Goal: Task Accomplishment & Management: Manage account settings

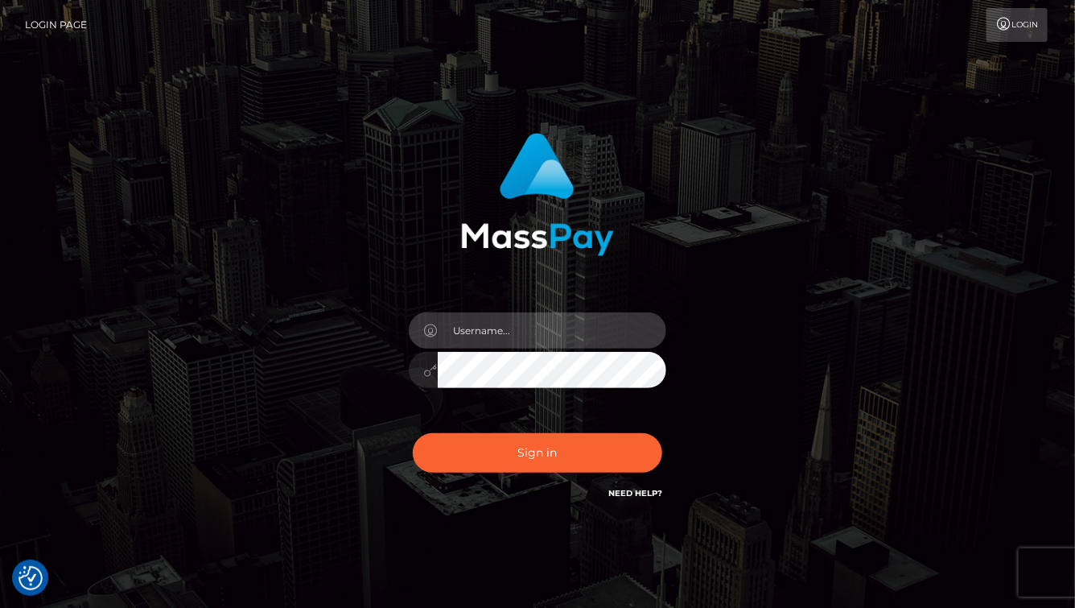
type input "aluasupport"
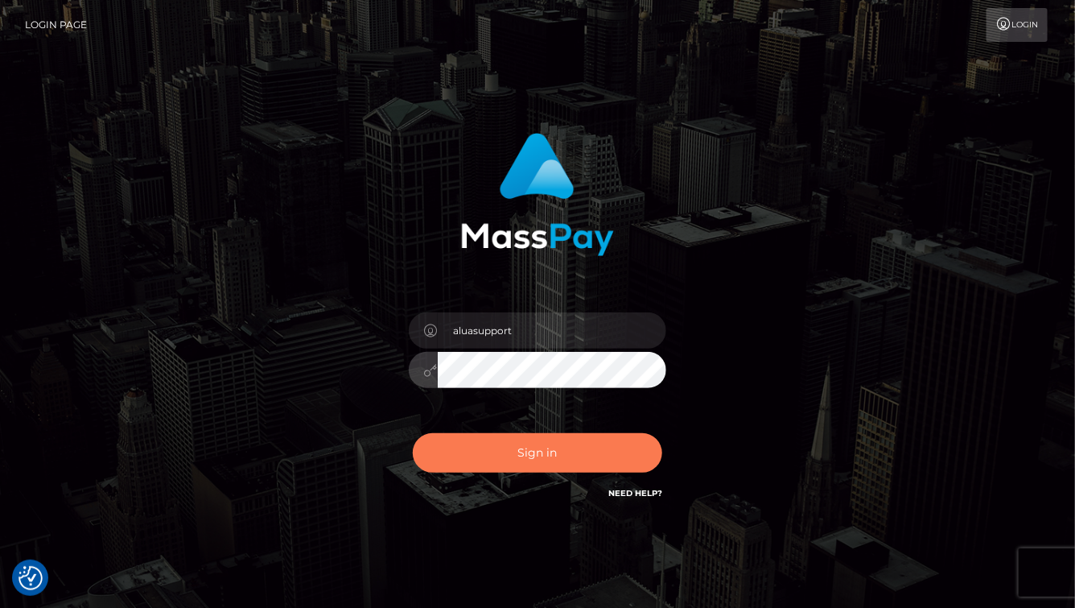
click at [637, 454] on button "Sign in" at bounding box center [537, 452] width 249 height 39
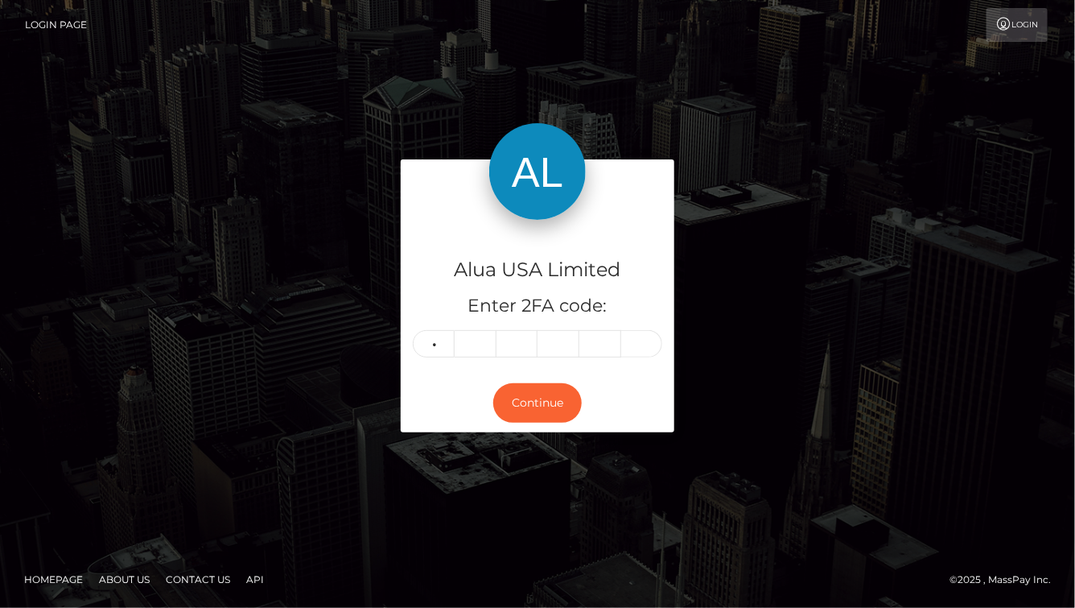
type input "2"
type input "4"
type input "1"
type input "9"
type input "2"
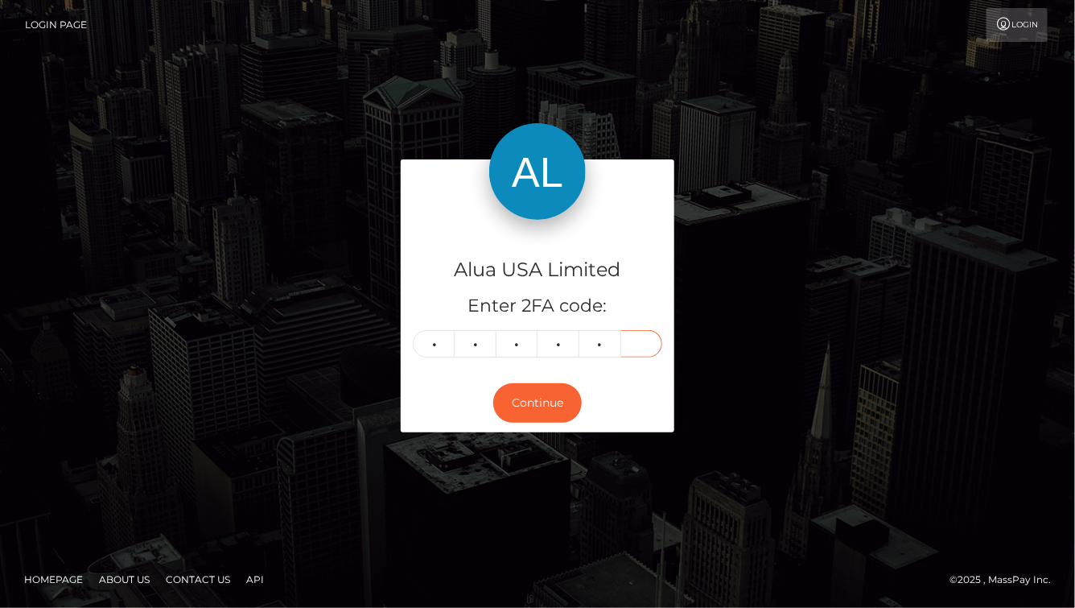
type input "4"
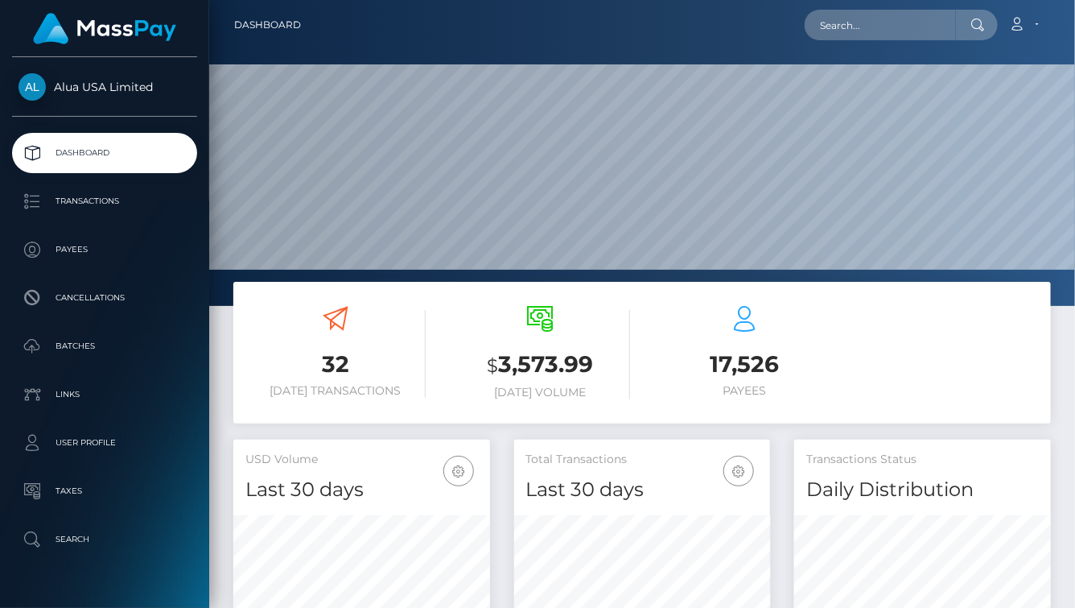
scroll to position [282, 256]
click at [866, 8] on div "Loading... Loading... Account Edit Profile Logout" at bounding box center [682, 25] width 736 height 34
click at [862, 14] on input "text" at bounding box center [880, 25] width 151 height 31
paste input "687cae46a576defa0201a2bf"
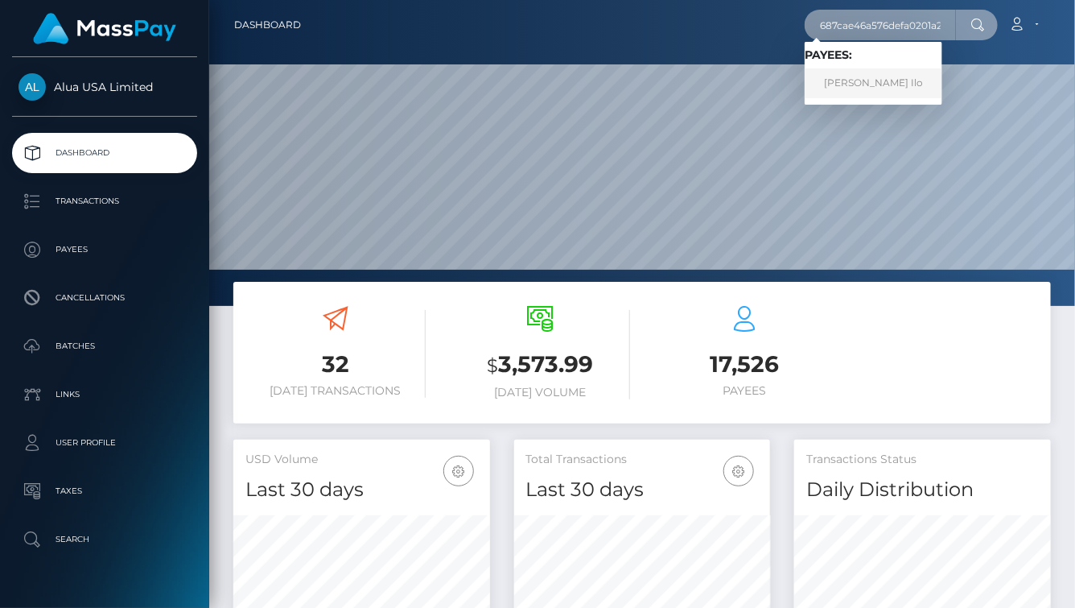
type input "687cae46a576defa0201a2bf"
click at [856, 82] on link "Ifeoma Ilo" at bounding box center [874, 83] width 138 height 30
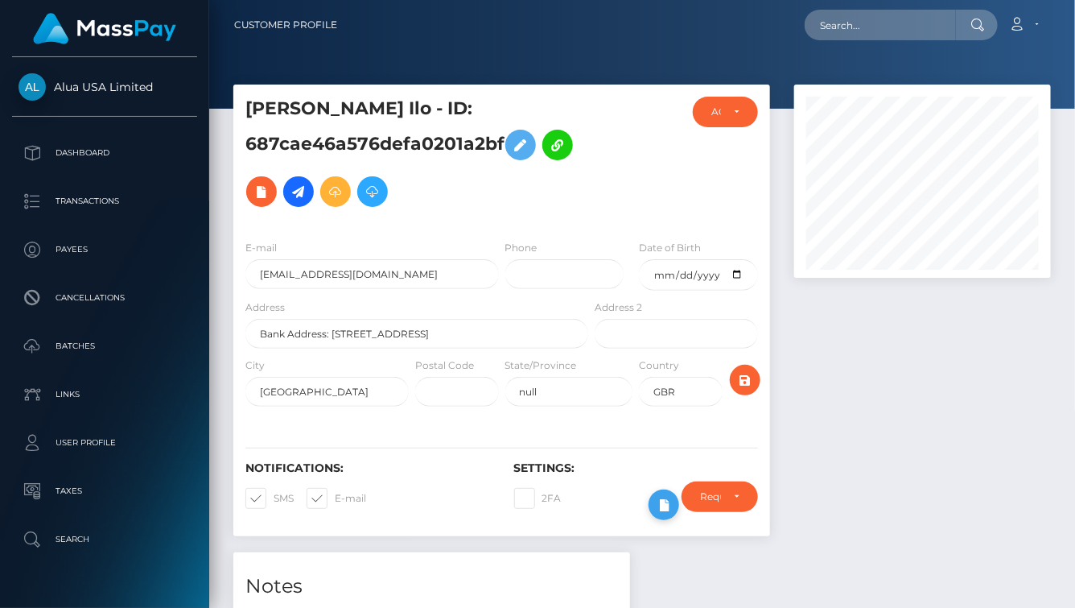
click at [656, 501] on icon at bounding box center [663, 505] width 19 height 20
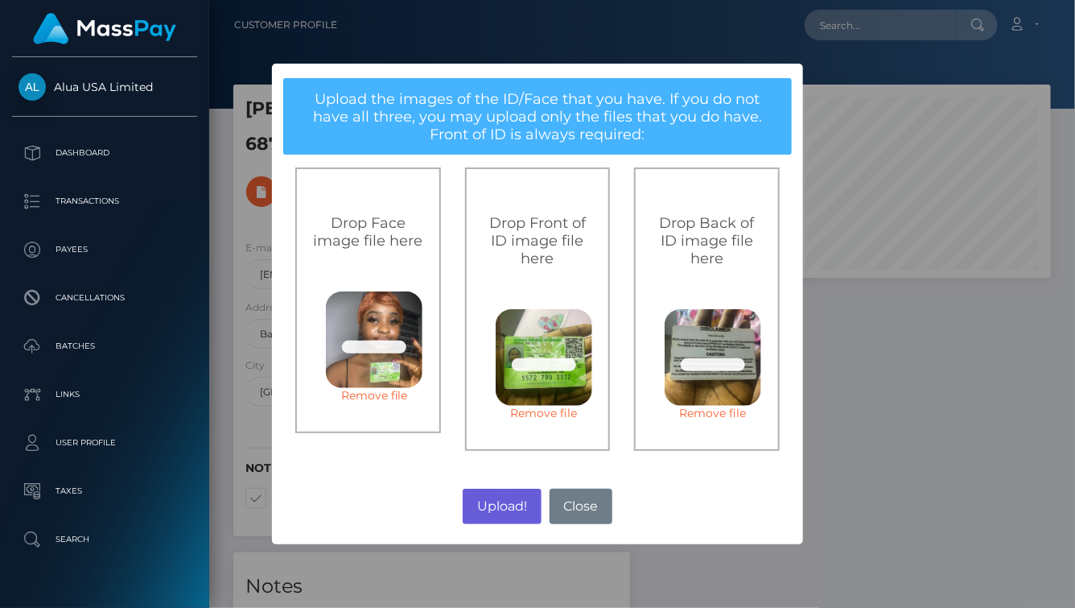
click at [487, 494] on button "Upload!" at bounding box center [502, 505] width 78 height 35
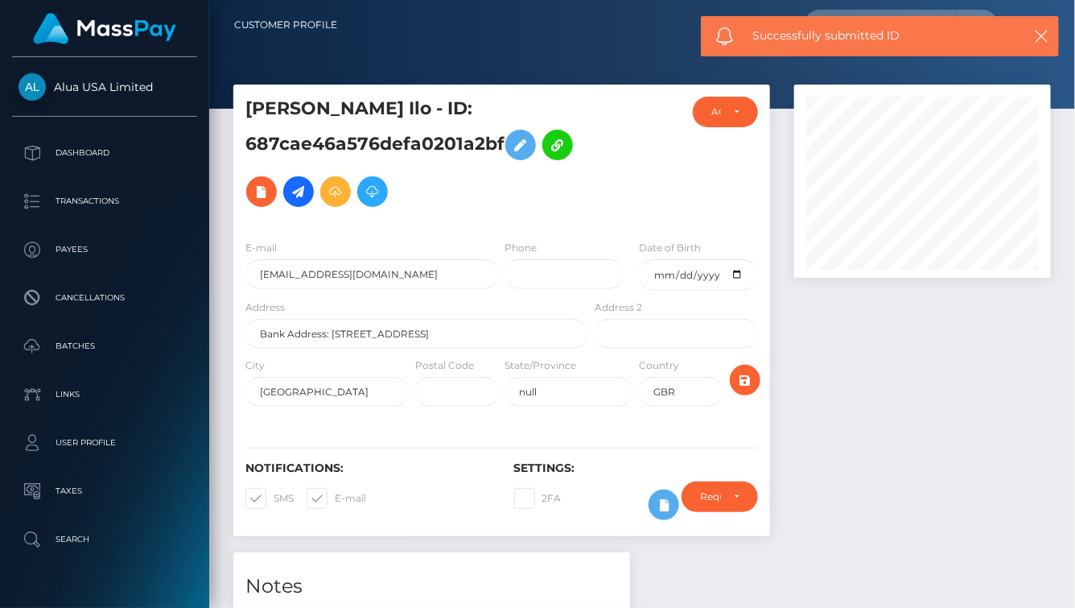
click at [494, 416] on div "Upload! No Close" at bounding box center [538, 405] width 266 height 22
click at [494, 423] on div "× Upload the images of the ID/Face that you have. If you do not have all three,…" at bounding box center [538, 303] width 266 height 240
click at [495, 505] on div "× Upload the images of the ID/Face that you have. If you do not have all three,…" at bounding box center [537, 304] width 1075 height 608
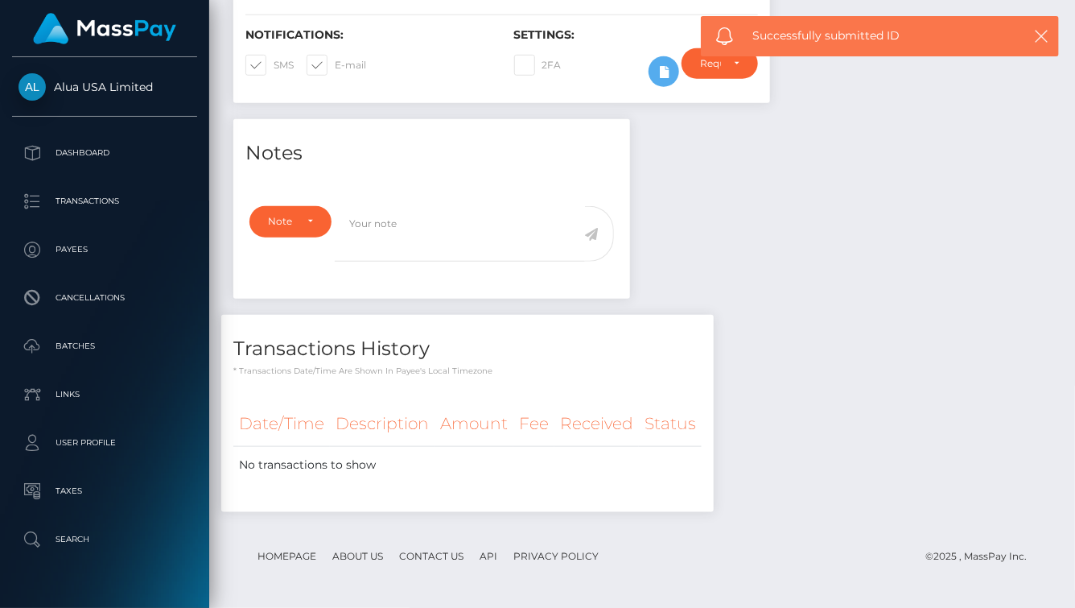
scroll to position [435, 0]
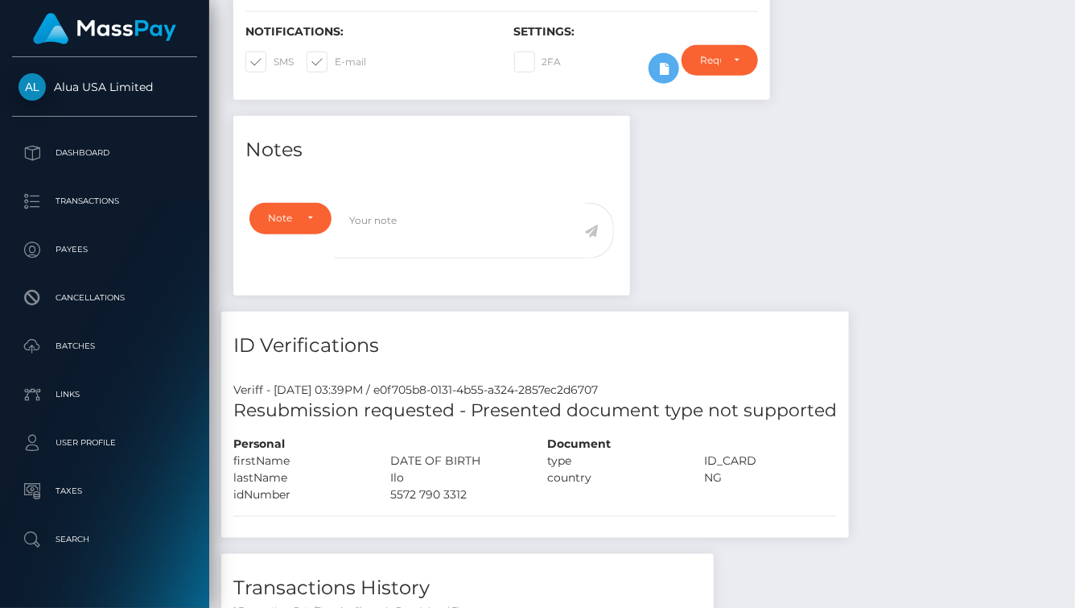
scroll to position [435, 0]
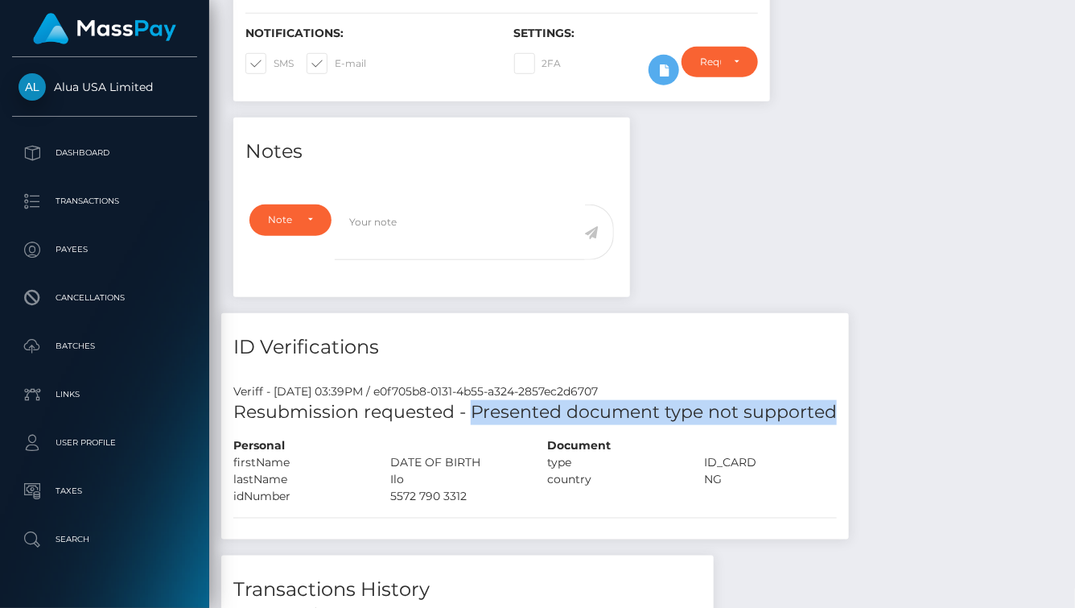
drag, startPoint x: 473, startPoint y: 418, endPoint x: 833, endPoint y: 416, distance: 359.7
click at [833, 416] on h5 "Resubmission requested - Presented document type not supported" at bounding box center [535, 412] width 604 height 25
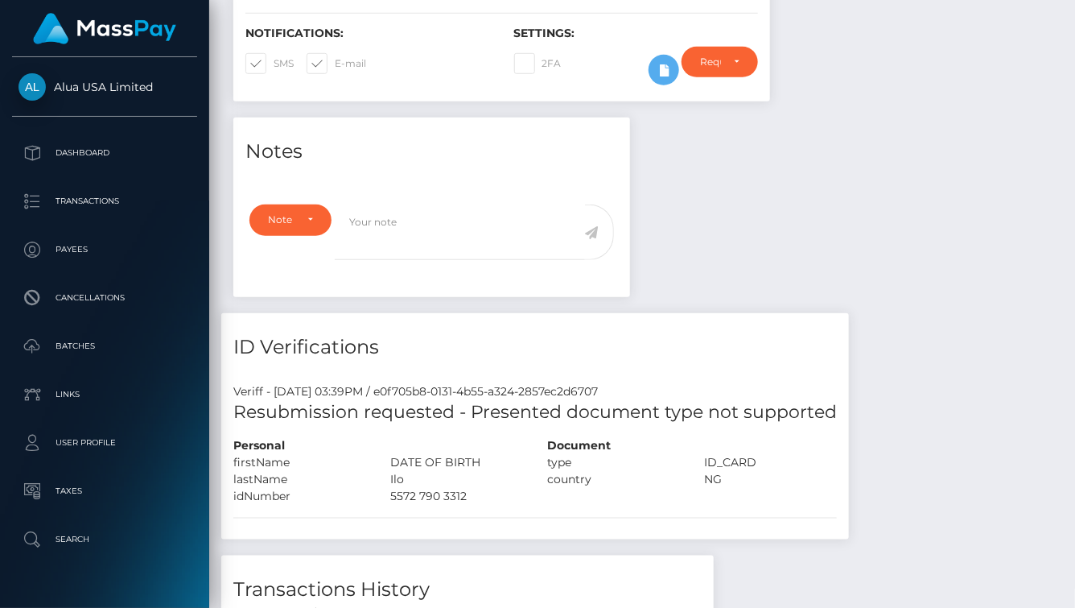
click at [714, 395] on div "Veriff - August 11, 2025 03:39PM / e0f705b8-0131-4b55-a324-2857ec2d6707" at bounding box center [535, 391] width 628 height 17
click at [714, 408] on h5 "Resubmission requested - Presented document type not supported" at bounding box center [535, 412] width 604 height 25
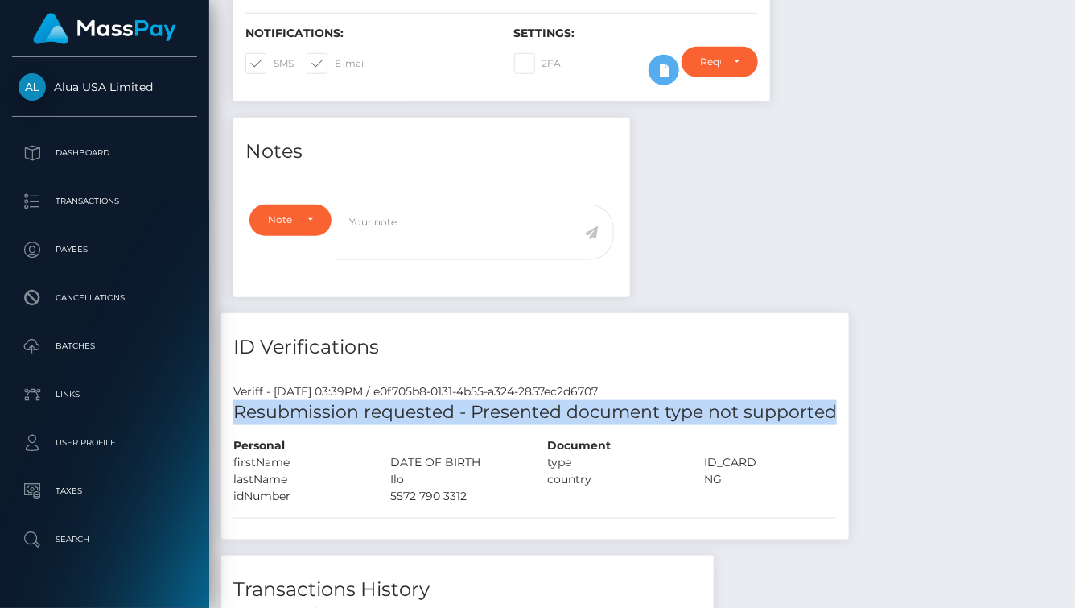
click at [714, 408] on h5 "Resubmission requested - Presented document type not supported" at bounding box center [535, 412] width 604 height 25
copy div "Resubmission requested - Presented document type not supported"
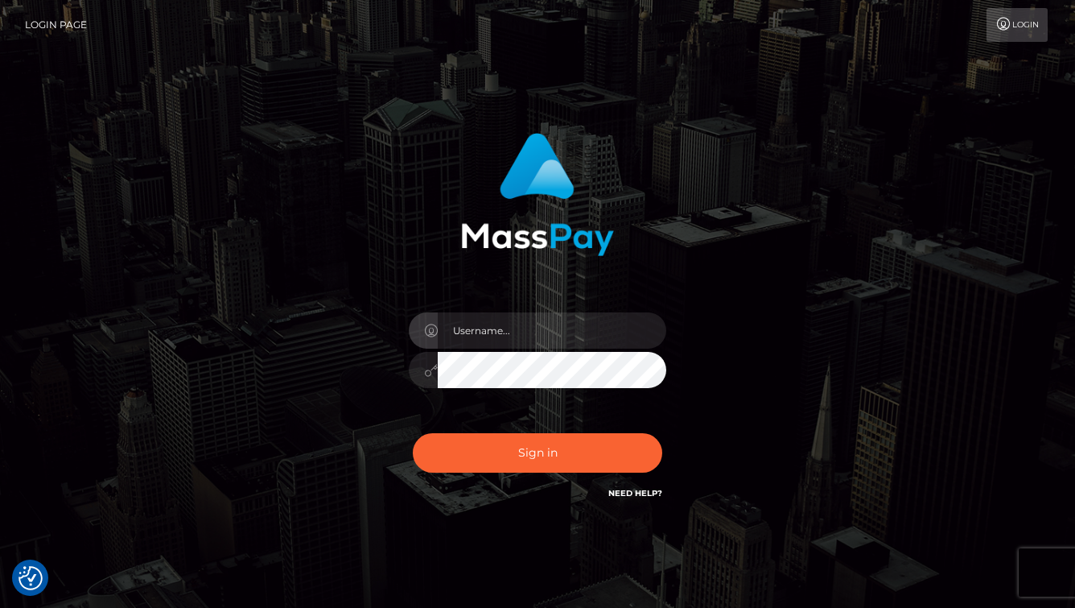
checkbox input "true"
type input "aluasupport"
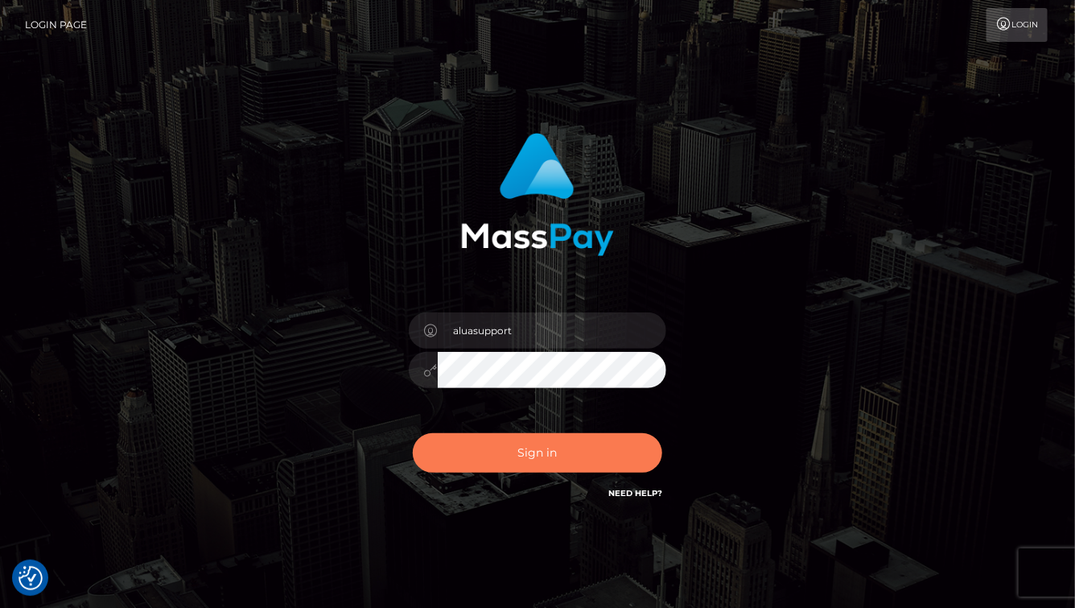
click at [493, 438] on button "Sign in" at bounding box center [537, 452] width 249 height 39
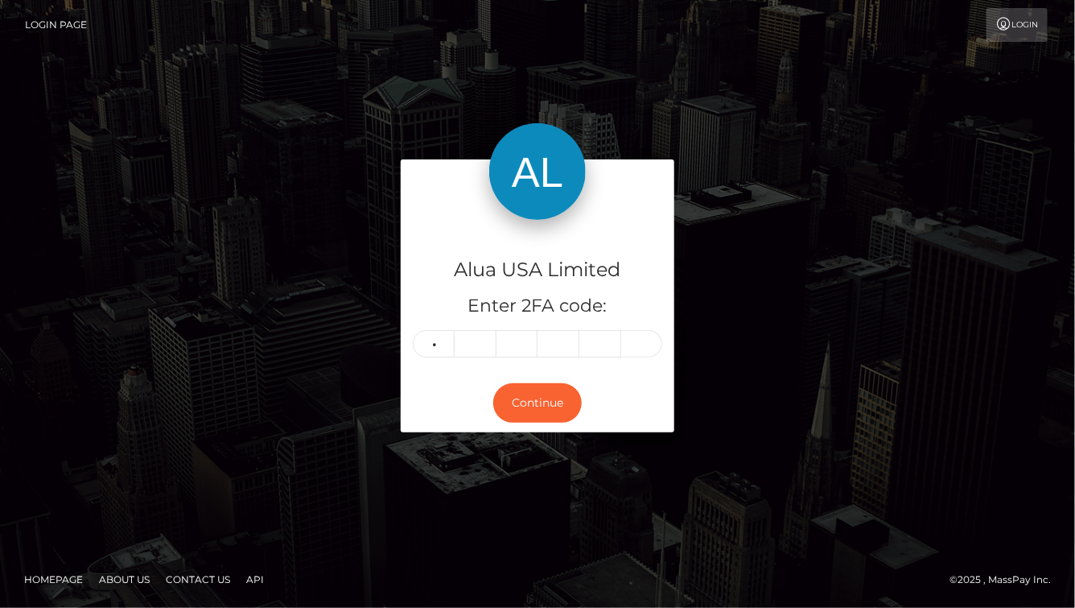
type input "5"
type input "0"
type input "6"
type input "9"
type input "7"
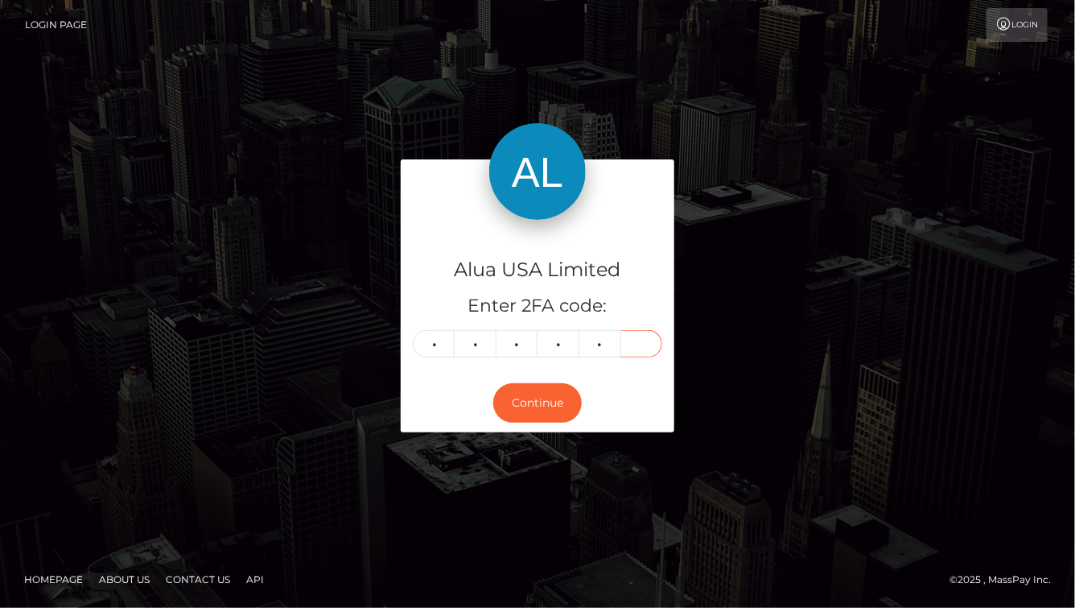
type input "0"
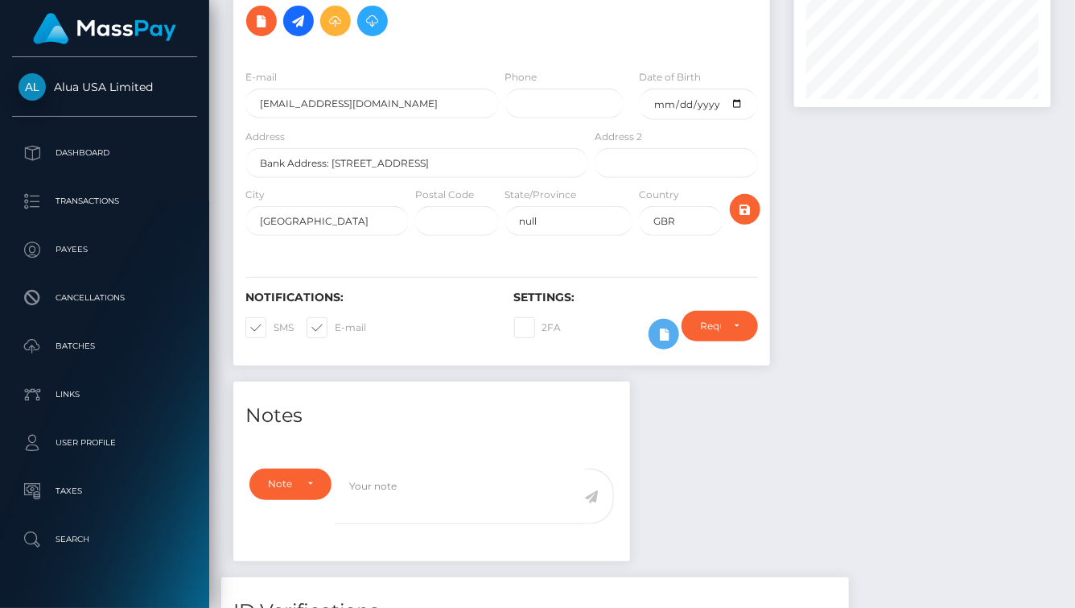
scroll to position [233, 0]
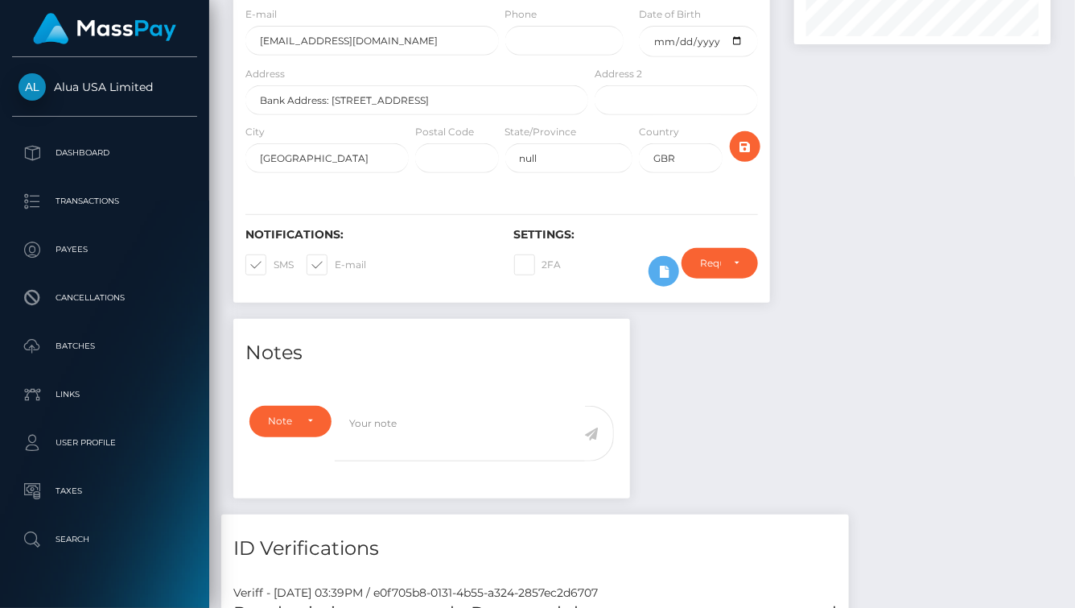
drag, startPoint x: 732, startPoint y: 426, endPoint x: 699, endPoint y: 303, distance: 126.7
click at [674, 278] on div "Require ID/Selfie Verification Do not require Paid by payee Require ID/Selfie V…" at bounding box center [720, 271] width 101 height 47
click at [657, 282] on icon at bounding box center [663, 272] width 19 height 20
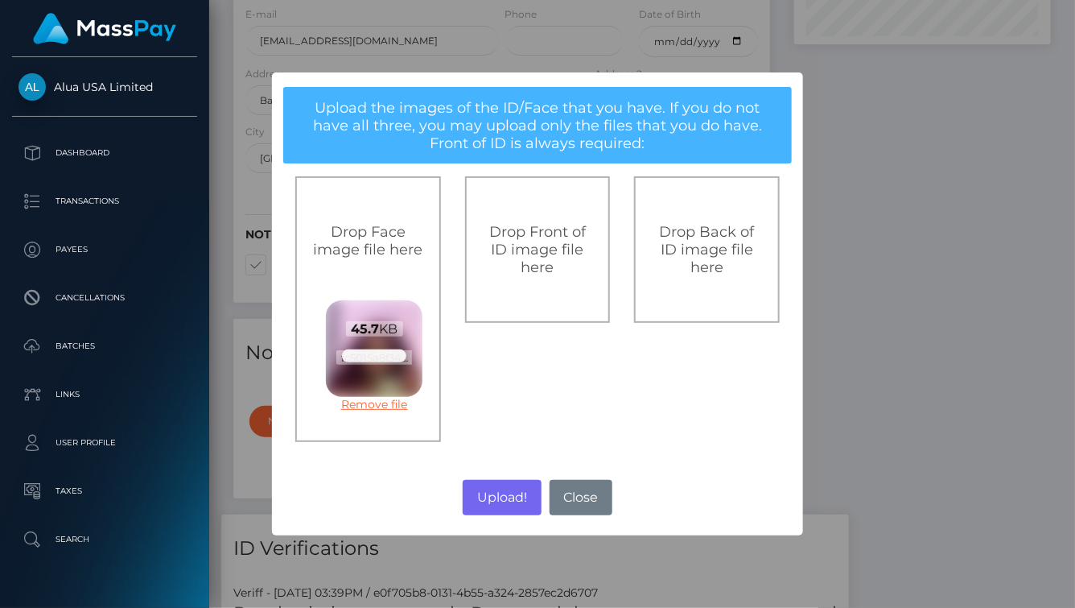
click at [387, 400] on link "Remove file" at bounding box center [374, 404] width 97 height 14
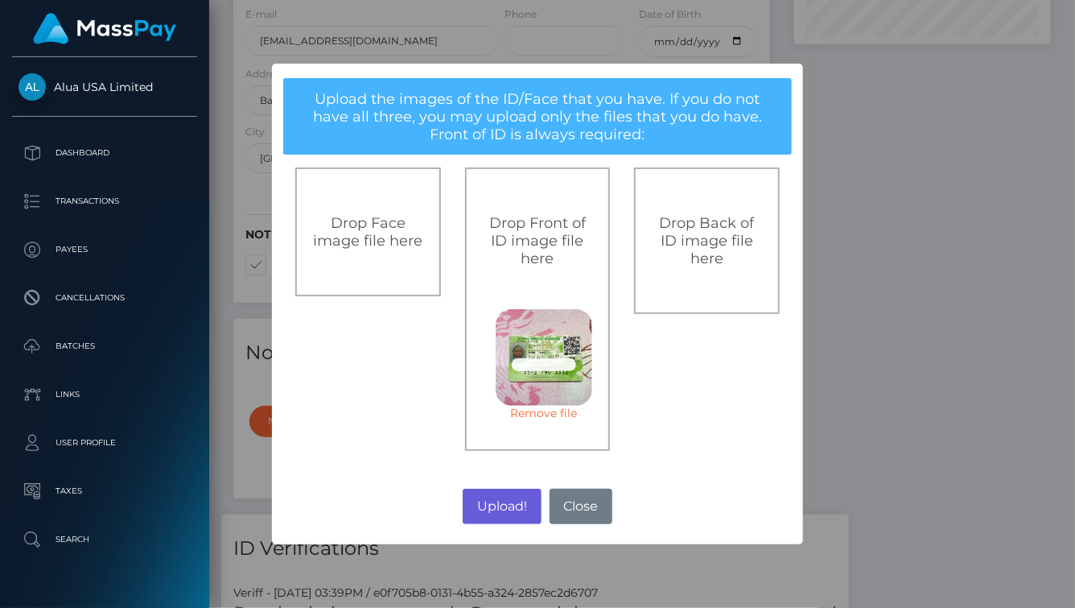
click at [528, 506] on button "Upload!" at bounding box center [502, 505] width 78 height 35
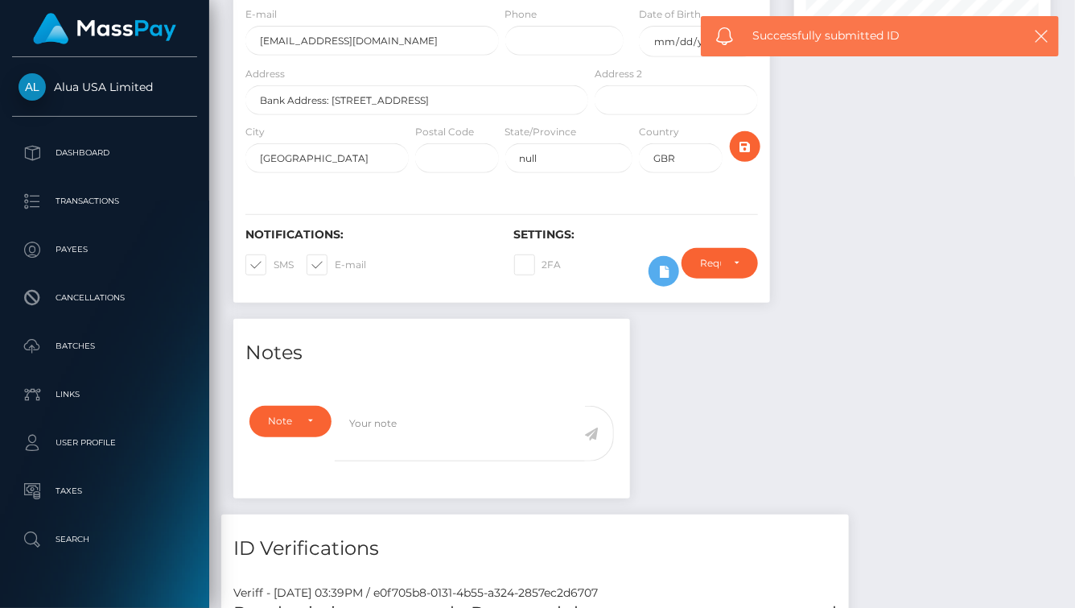
scroll to position [233, 0]
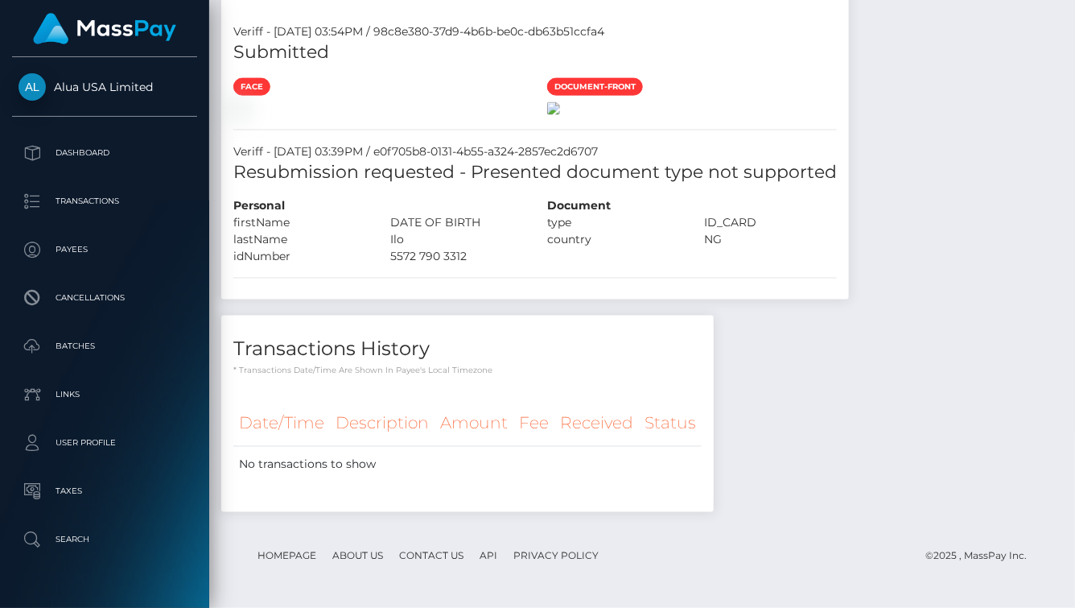
scroll to position [668, 0]
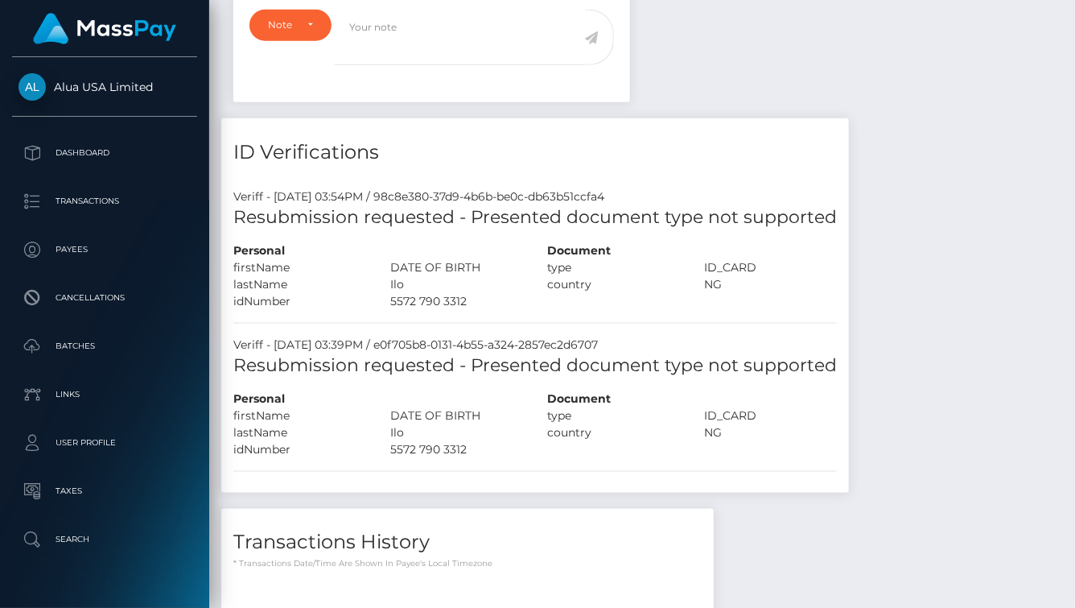
scroll to position [629, 0]
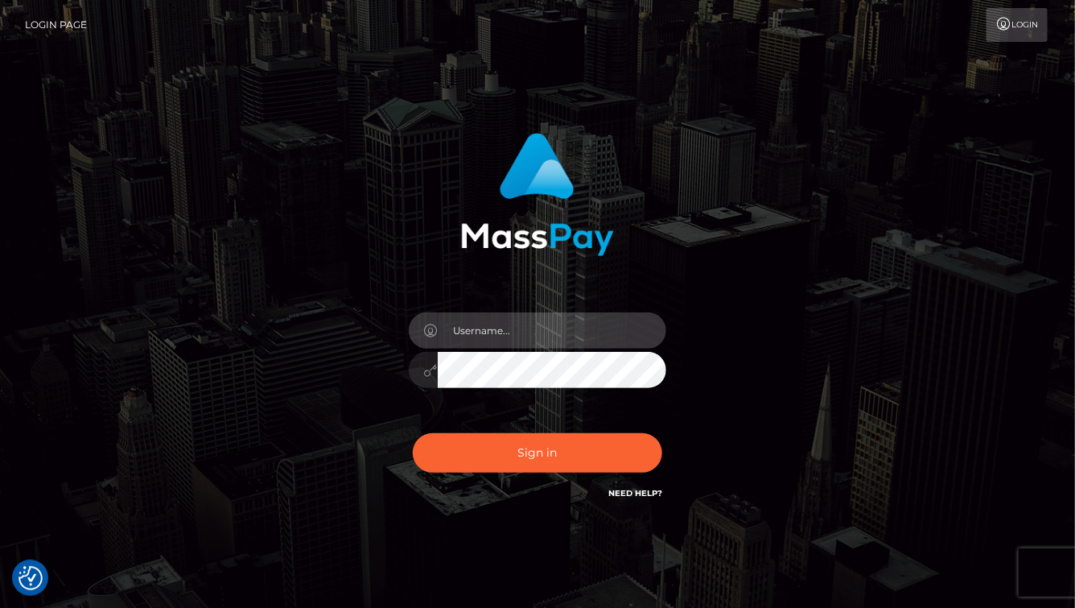
type input "aluasupport"
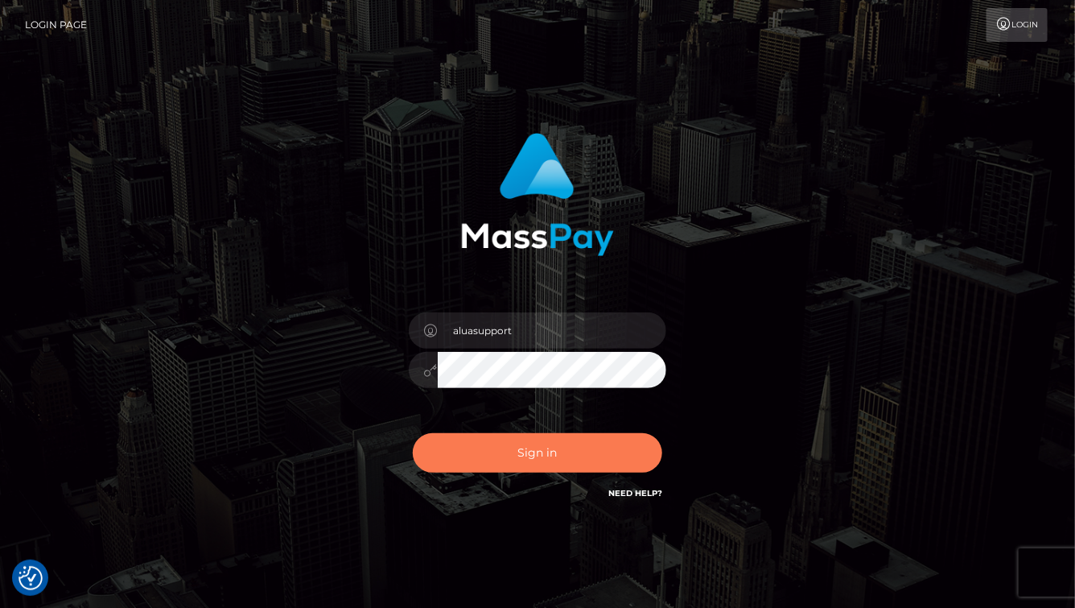
click at [534, 453] on button "Sign in" at bounding box center [537, 452] width 249 height 39
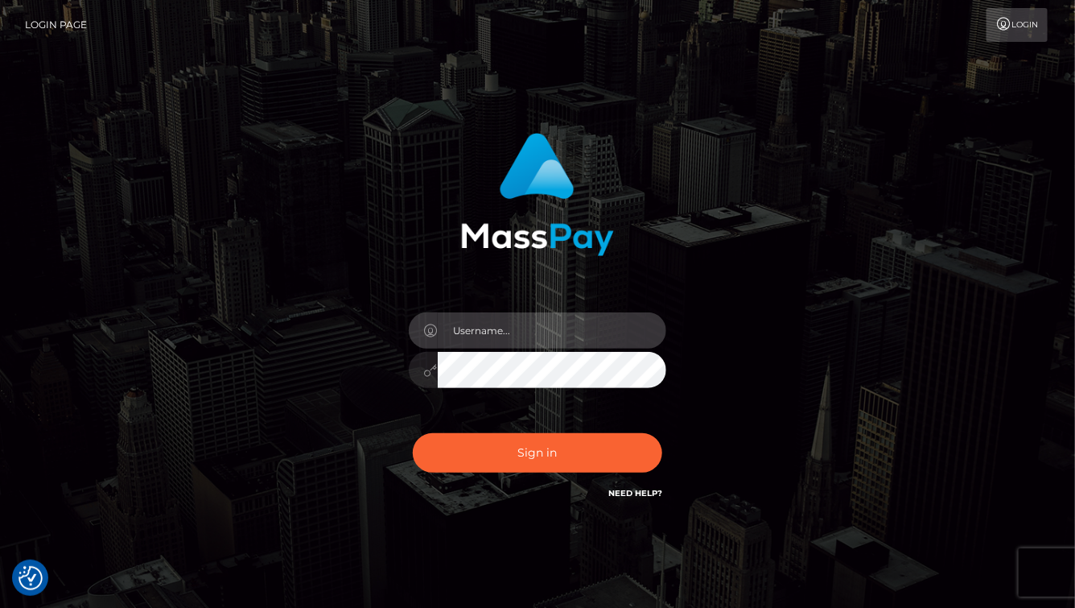
type input "aluasupport"
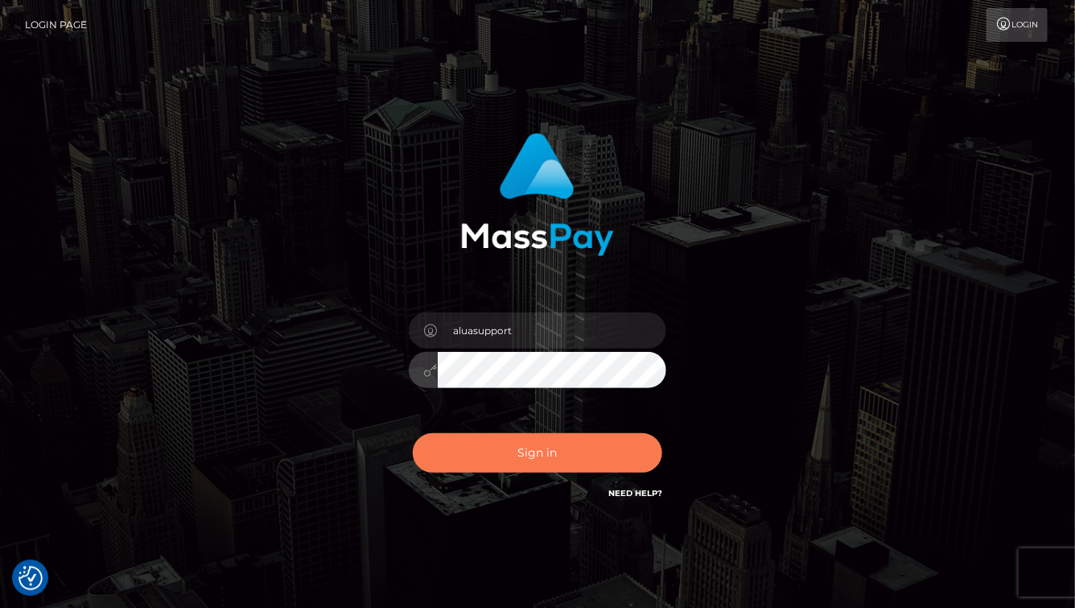
click at [563, 447] on button "Sign in" at bounding box center [537, 452] width 249 height 39
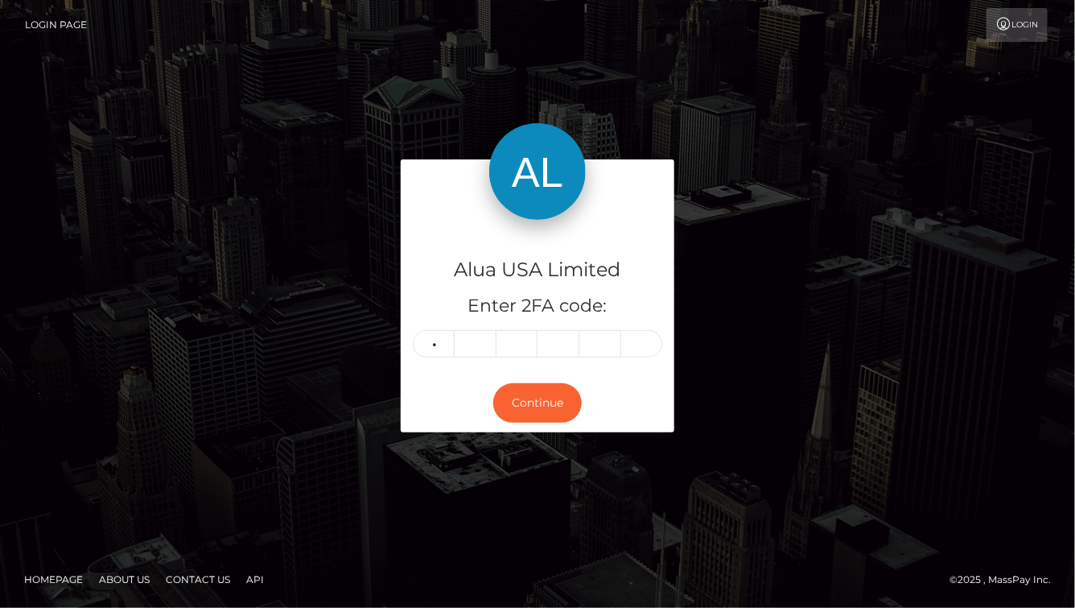
type input "5"
type input "6"
type input "7"
type input "2"
type input "7"
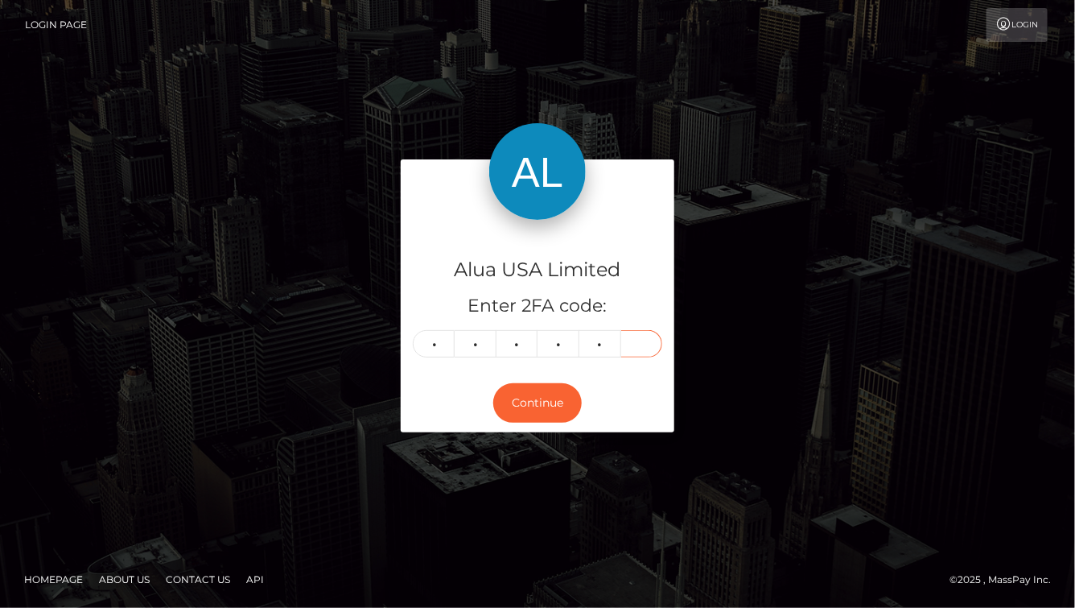
type input "6"
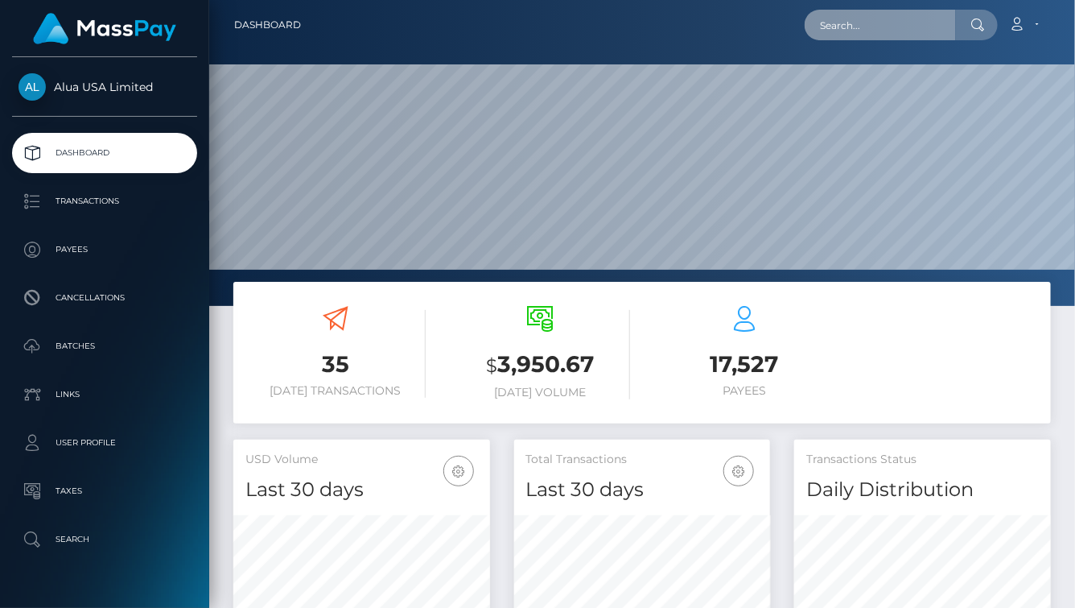
click at [926, 28] on input "text" at bounding box center [880, 25] width 151 height 31
paste input "687cae46a576defa0201a2bf"
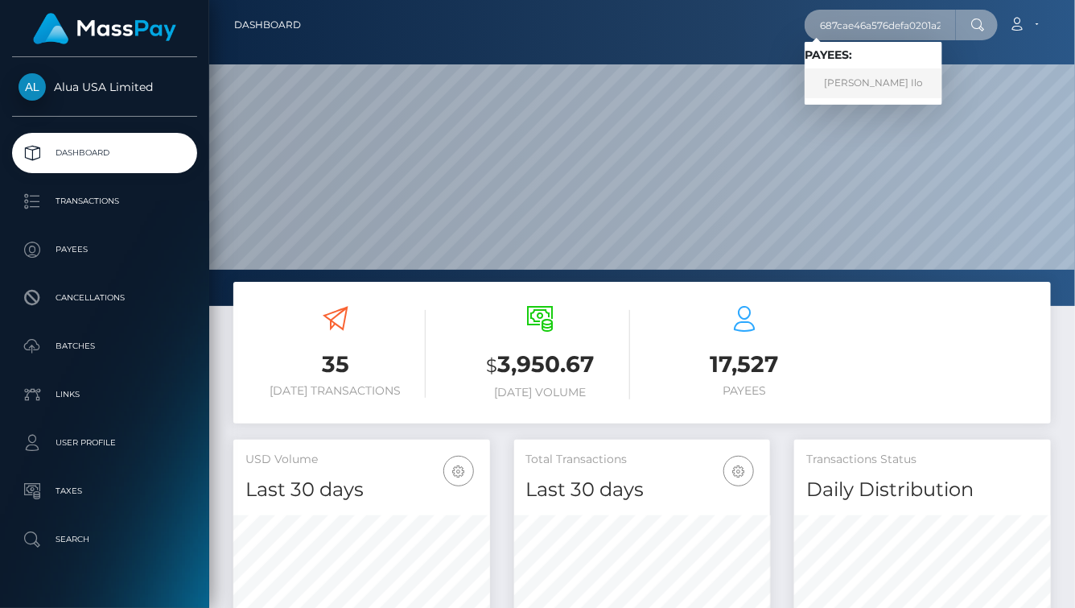
type input "687cae46a576defa0201a2bf"
click at [868, 83] on link "[PERSON_NAME] Ilo" at bounding box center [874, 83] width 138 height 30
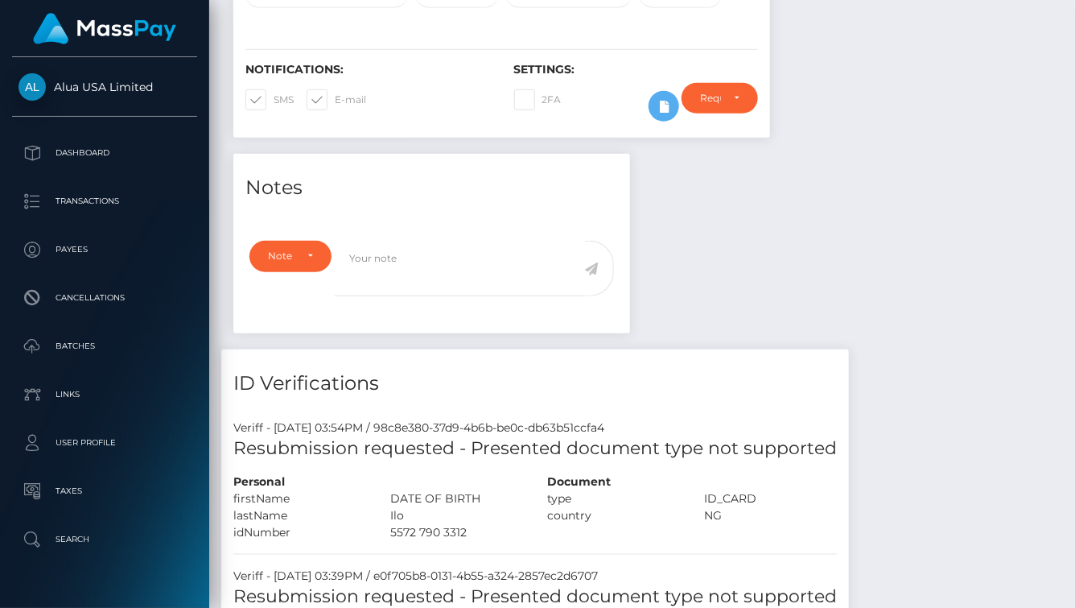
scroll to position [382, 0]
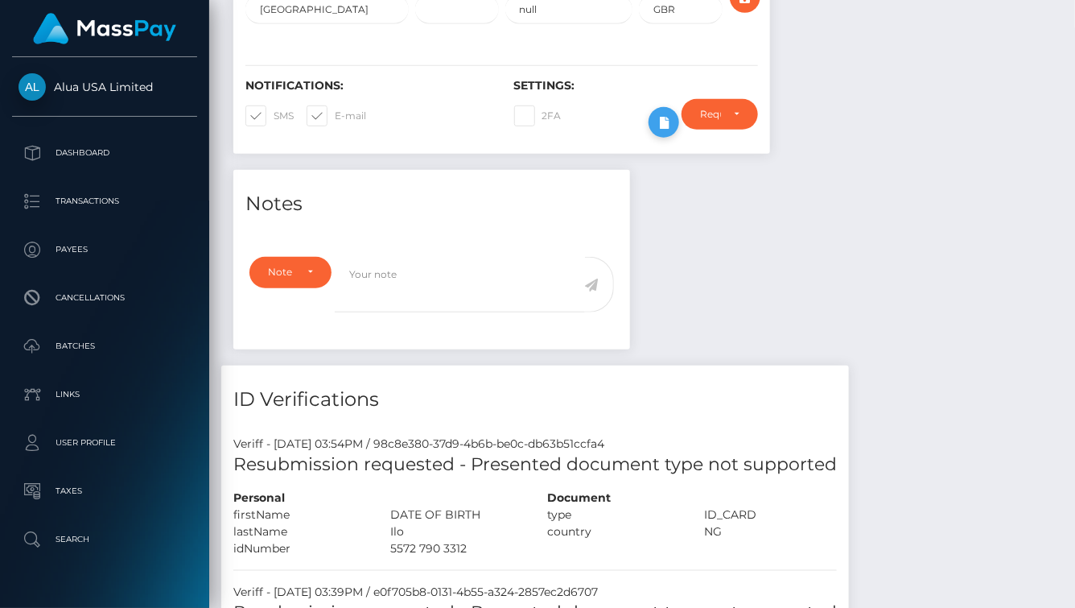
click at [663, 130] on icon at bounding box center [663, 123] width 19 height 20
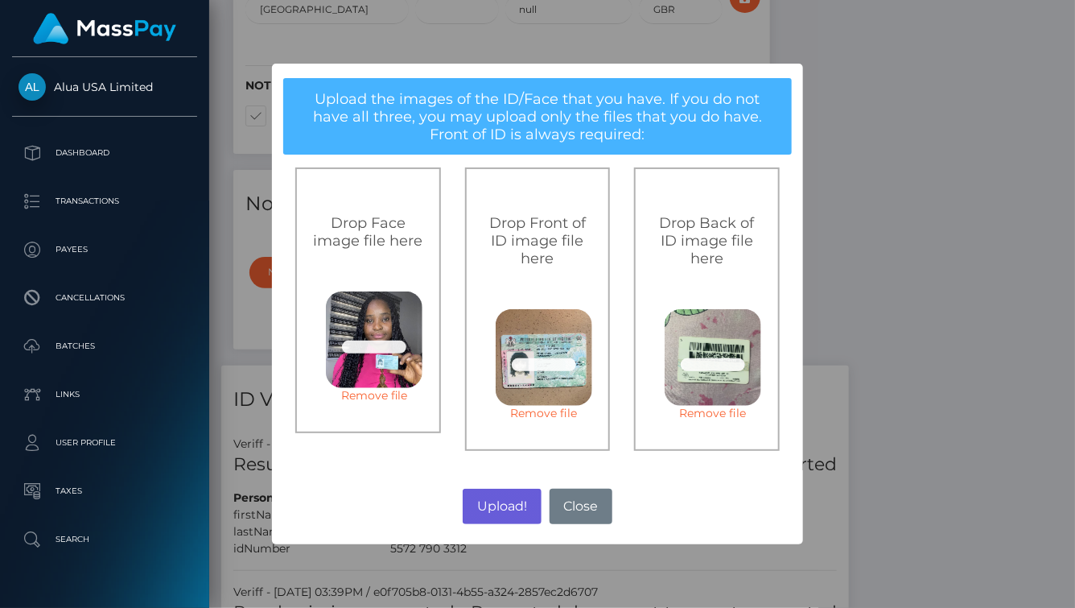
click at [505, 497] on button "Upload!" at bounding box center [502, 505] width 78 height 35
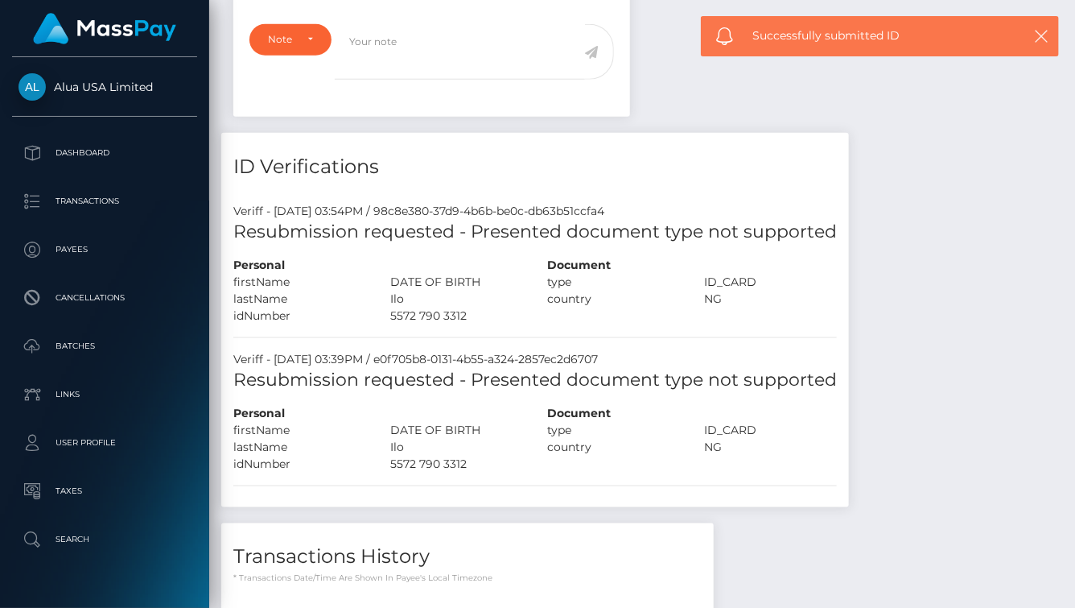
scroll to position [641, 0]
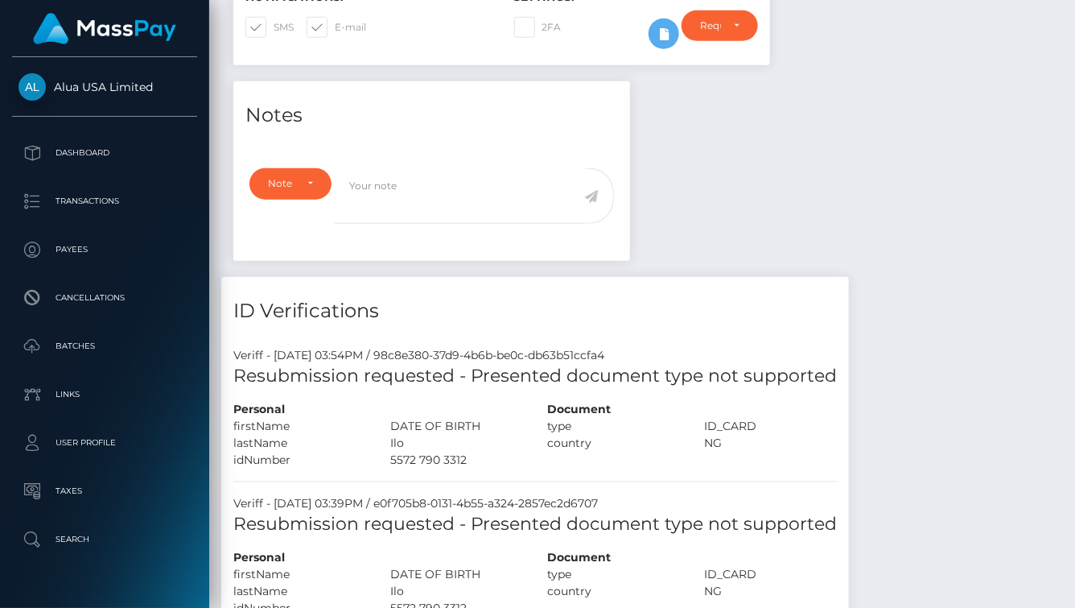
scroll to position [975, 0]
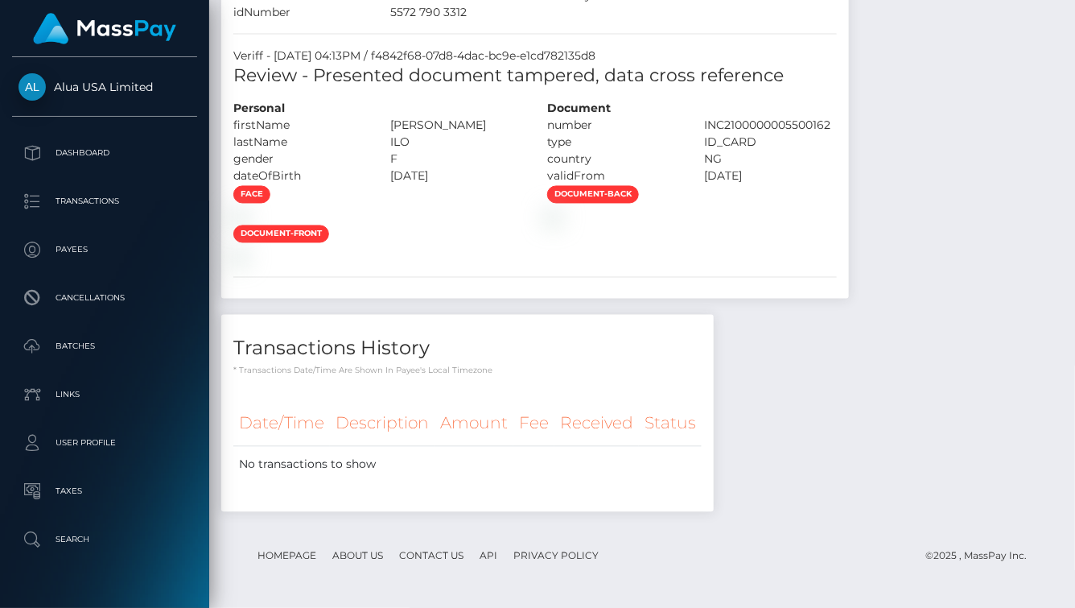
scroll to position [1040, 0]
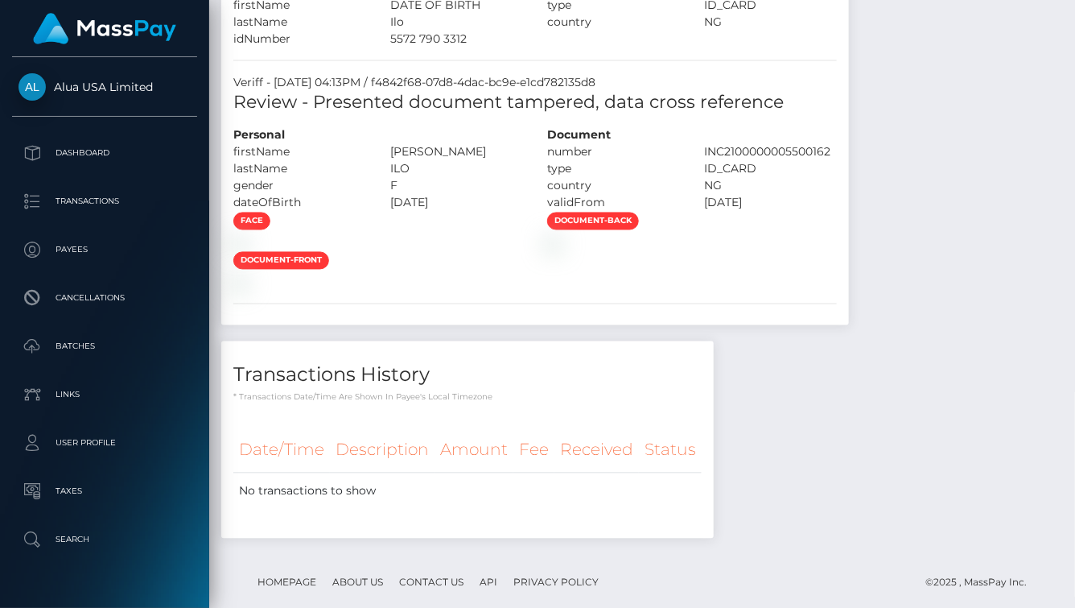
click at [764, 106] on h5 "Review - Presented document tampered, data cross reference" at bounding box center [535, 103] width 604 height 25
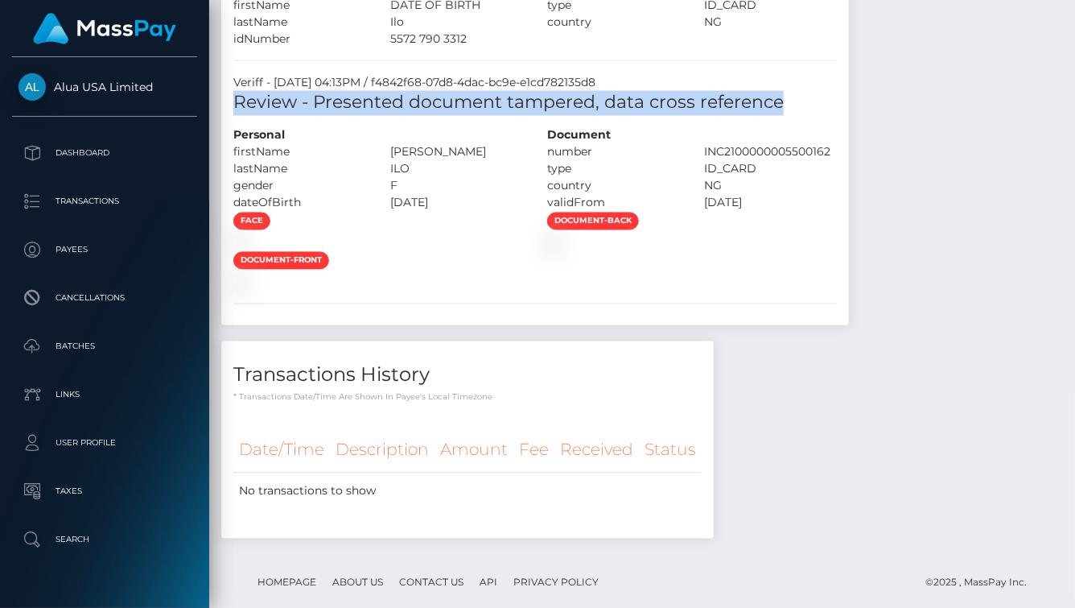
click at [764, 106] on h5 "Review - Presented document tampered, data cross reference" at bounding box center [535, 103] width 604 height 25
copy div "Review - Presented document tampered, data cross reference"
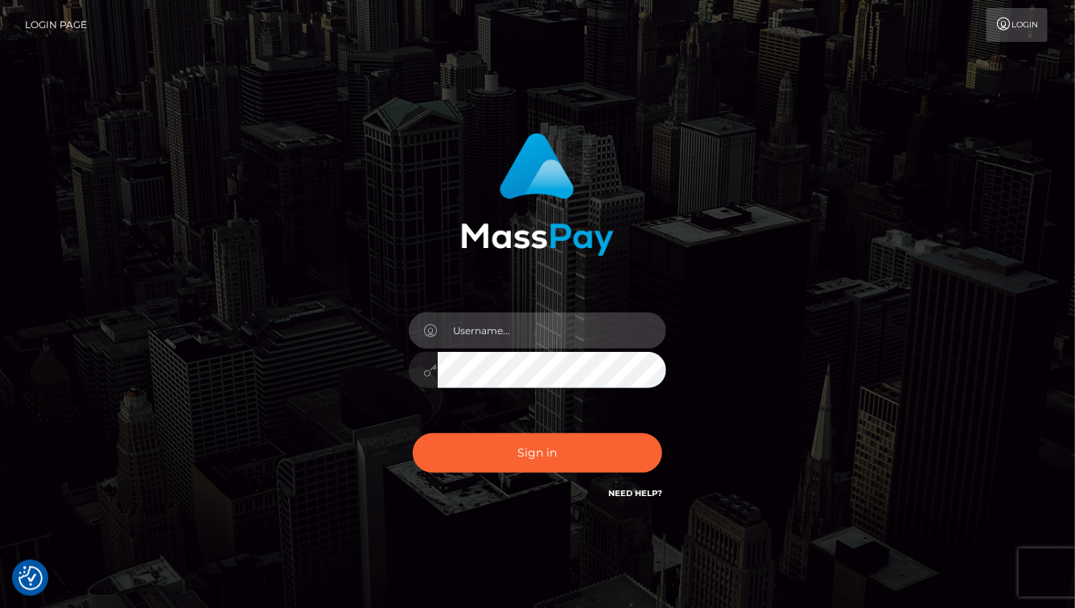
type input "aluasupport"
click at [522, 455] on button "Sign in" at bounding box center [537, 452] width 249 height 39
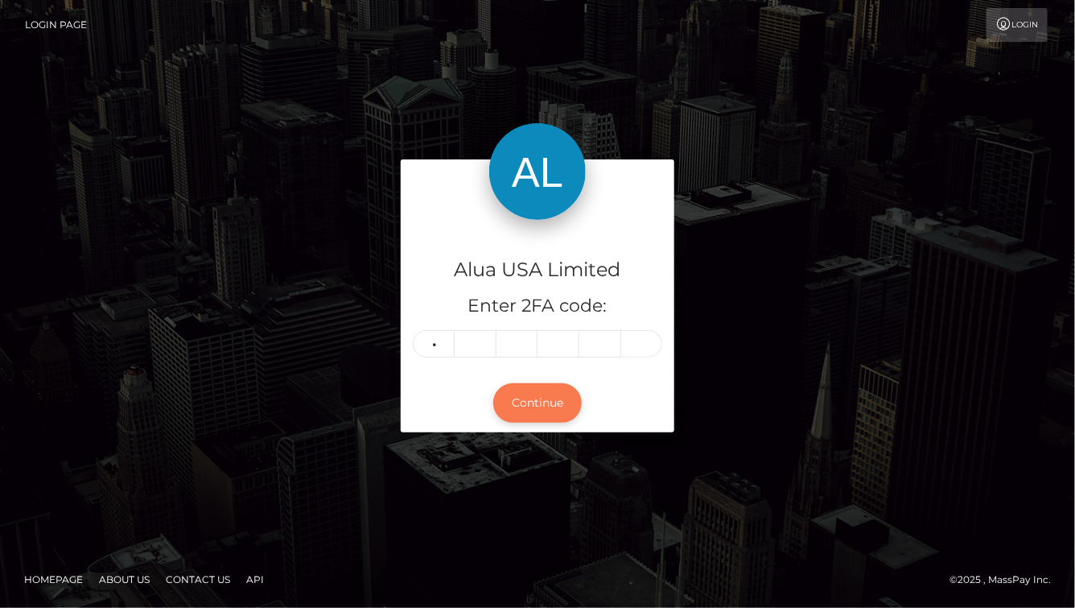
type input "5"
type input "3"
type input "2"
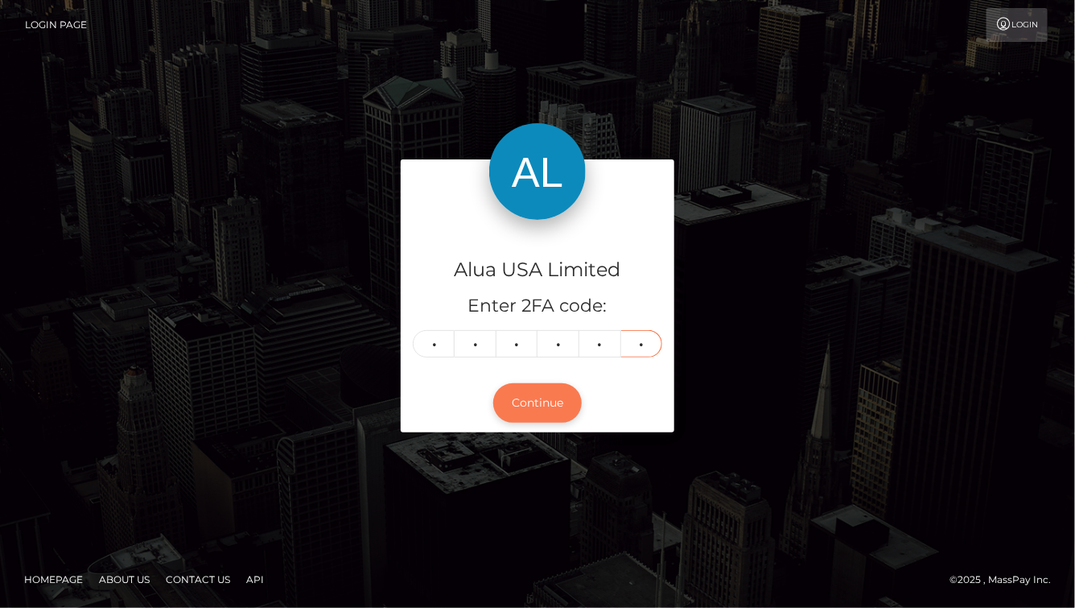
type input "9"
click at [538, 402] on button "Continue" at bounding box center [537, 402] width 89 height 39
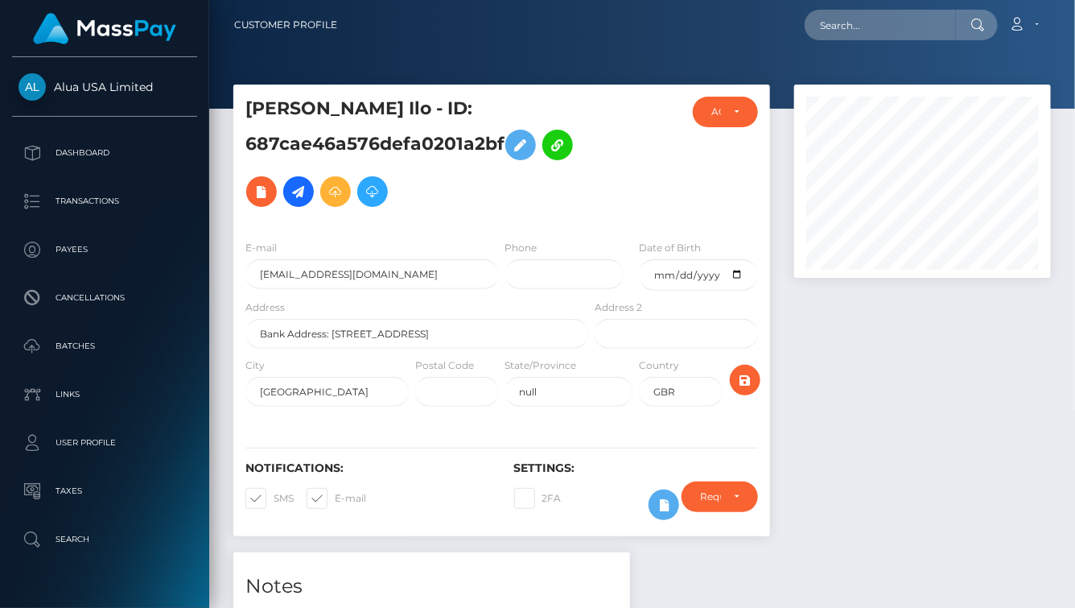
scroll to position [193, 256]
click at [900, 22] on input "text" at bounding box center [880, 25] width 151 height 31
paste input "6671169a2ee40079c50dfbe0"
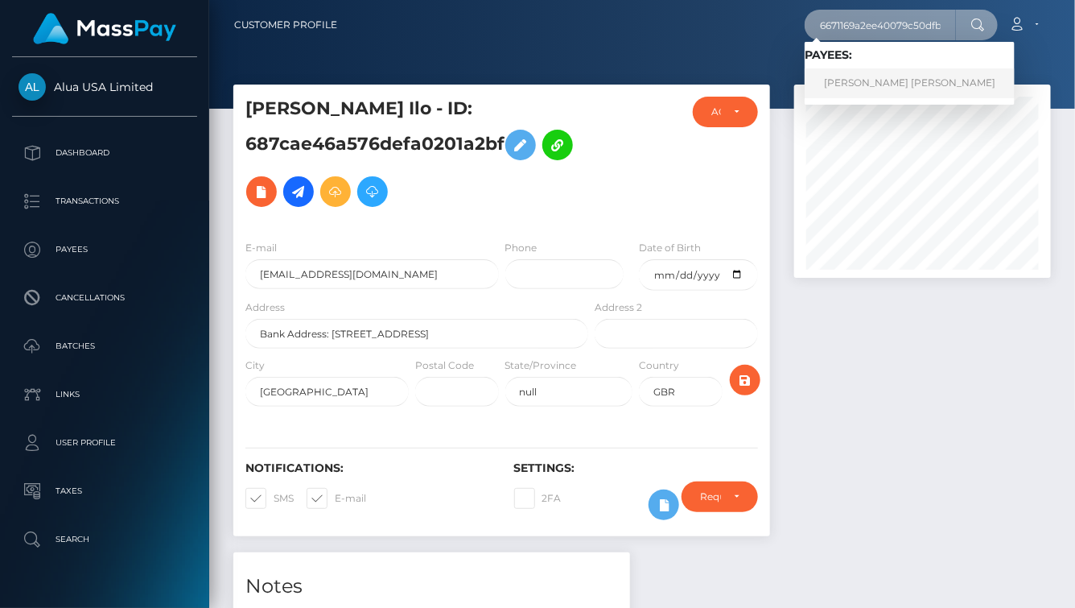
type input "6671169a2ee40079c50dfbe0"
click at [884, 87] on link "[PERSON_NAME] [PERSON_NAME]" at bounding box center [910, 83] width 210 height 30
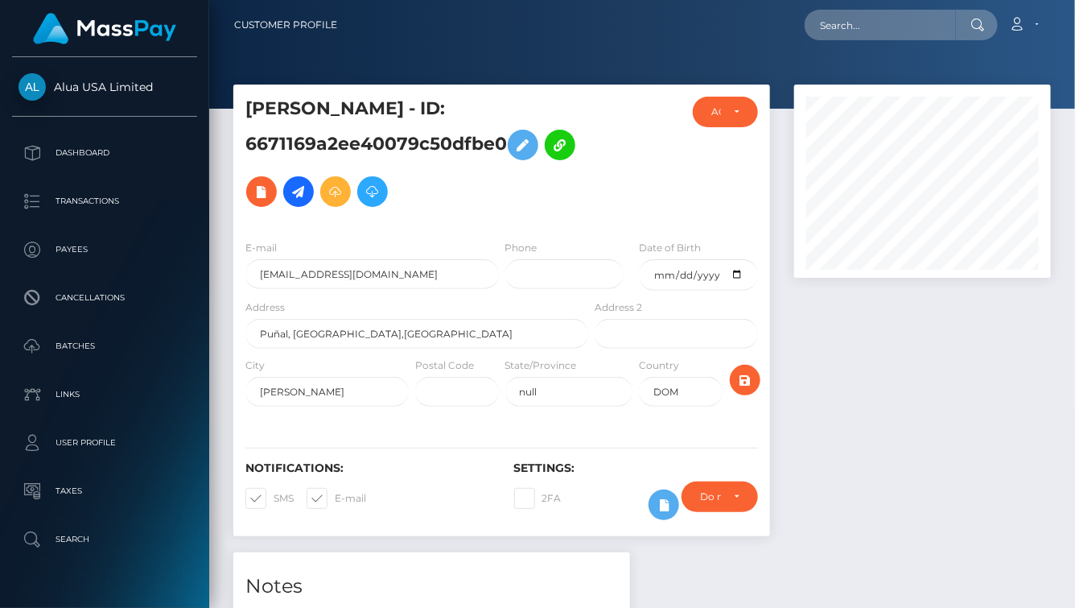
scroll to position [-1, 0]
click at [861, 476] on div at bounding box center [922, 318] width 281 height 468
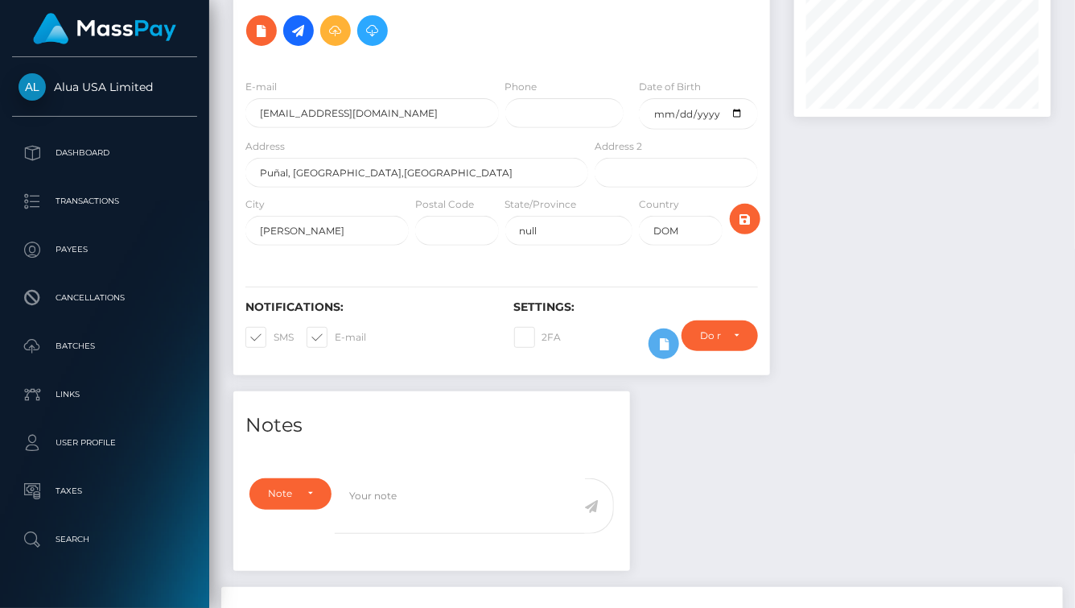
scroll to position [243, 0]
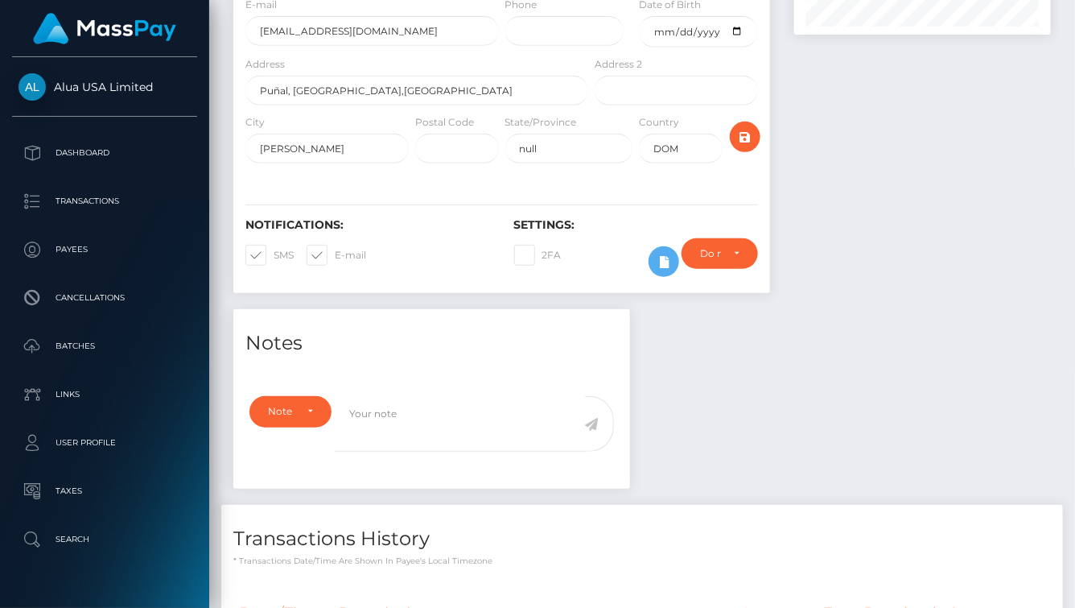
drag, startPoint x: 826, startPoint y: 414, endPoint x: 642, endPoint y: 251, distance: 245.7
click at [814, 405] on div "Notes Note Type Compliance Clear Compliance General Note Type" at bounding box center [642, 529] width 842 height 440
click at [656, 267] on icon at bounding box center [663, 262] width 19 height 20
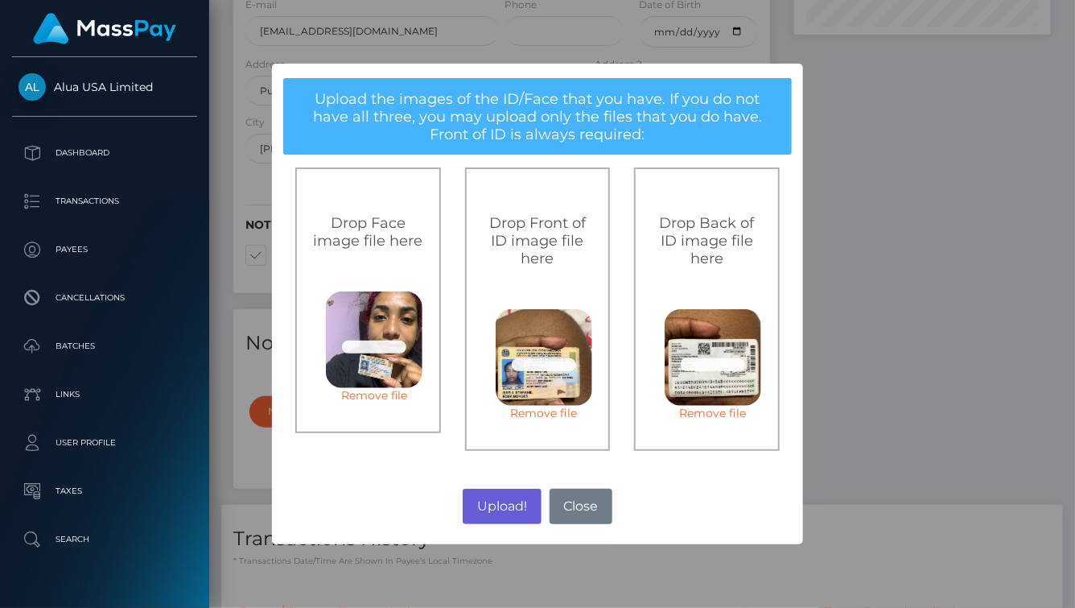
click at [511, 510] on button "Upload!" at bounding box center [502, 505] width 78 height 35
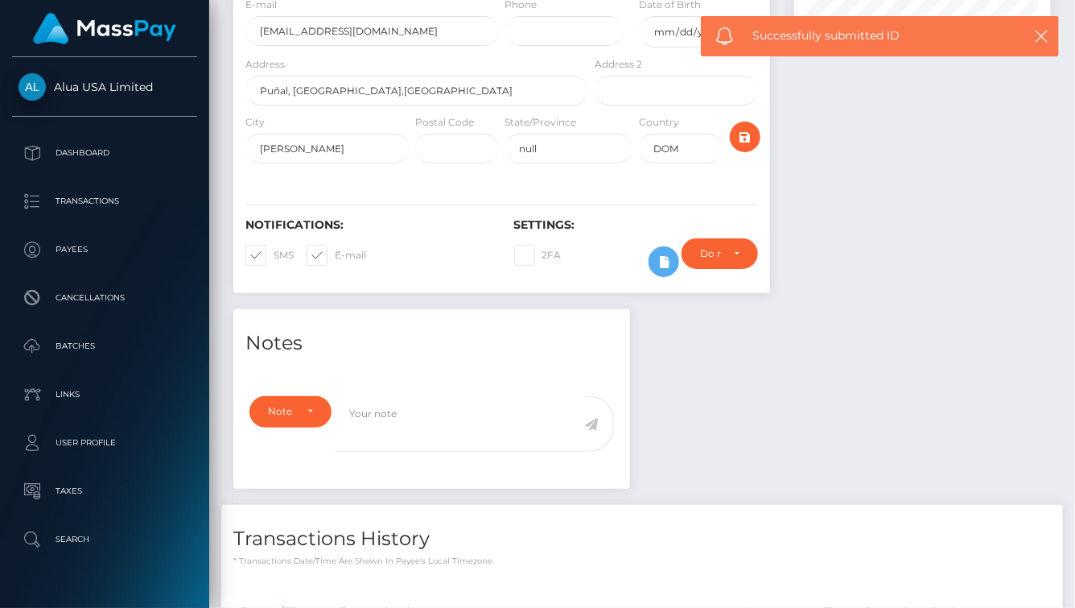
click at [511, 423] on div "× Upload the images of the ID/Face that you have. If you do not have all three,…" at bounding box center [538, 303] width 266 height 240
click at [511, 510] on div "× Upload the images of the ID/Face that you have. If you do not have all three,…" at bounding box center [537, 304] width 1075 height 608
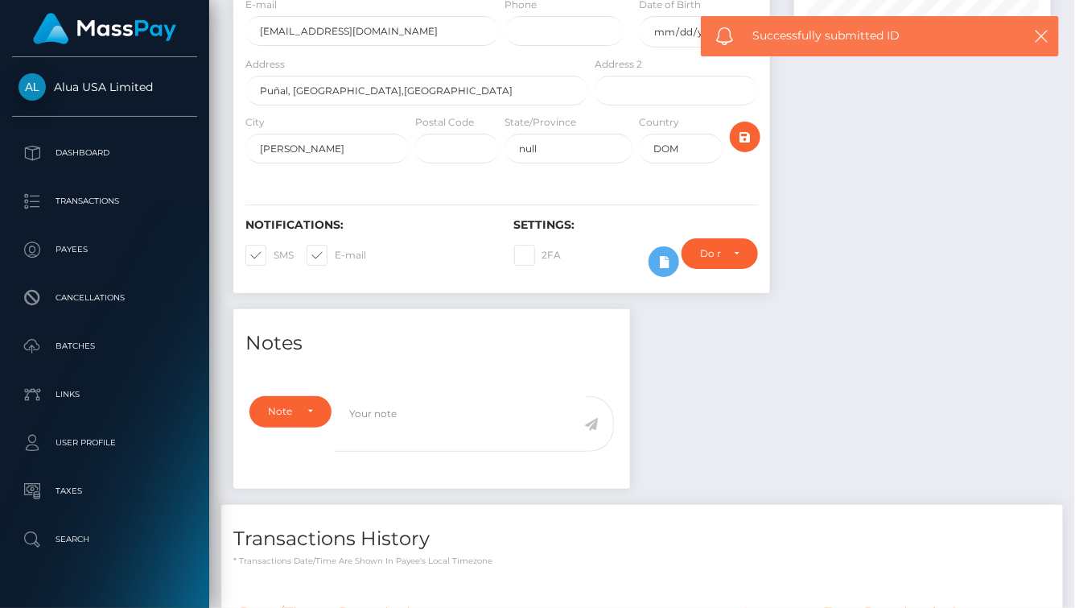
click at [511, 510] on div "× Upload the images of the ID/Face that you have. If you do not have all three,…" at bounding box center [537, 304] width 1075 height 608
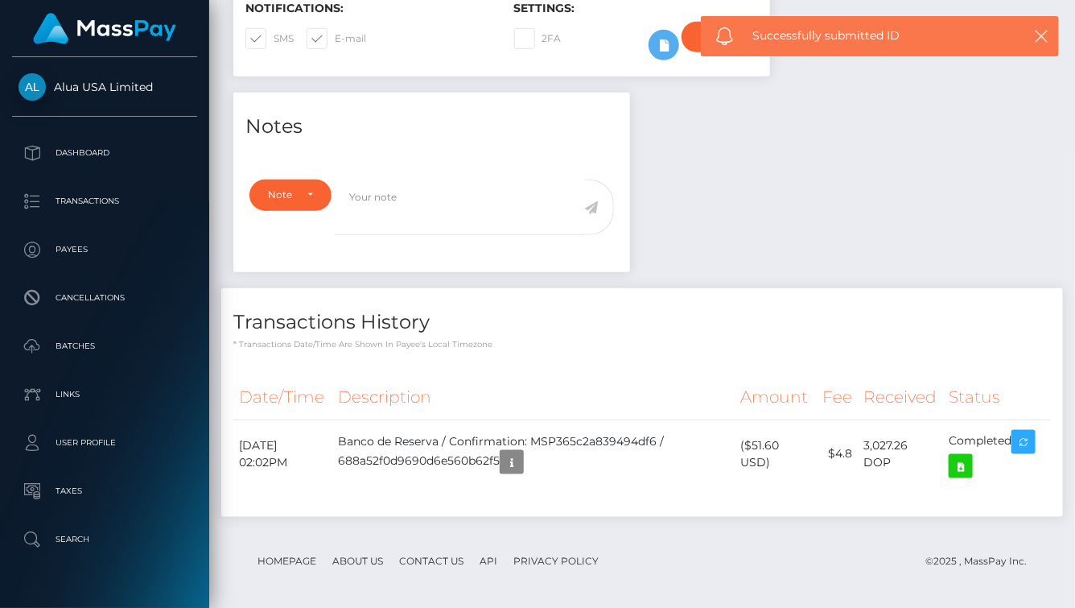
scroll to position [459, 0]
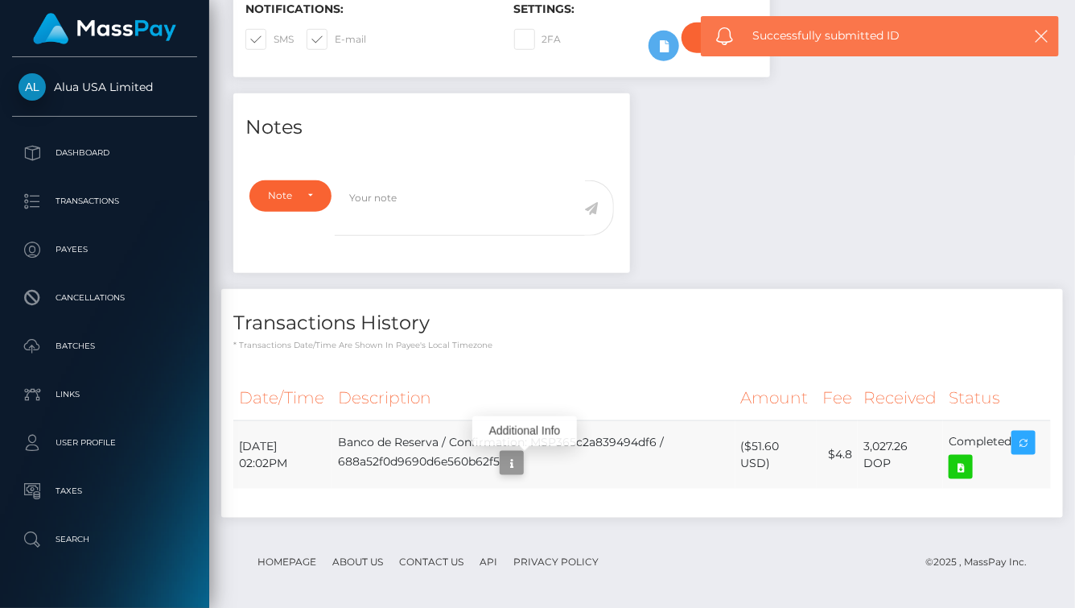
click at [521, 466] on icon "button" at bounding box center [511, 463] width 19 height 20
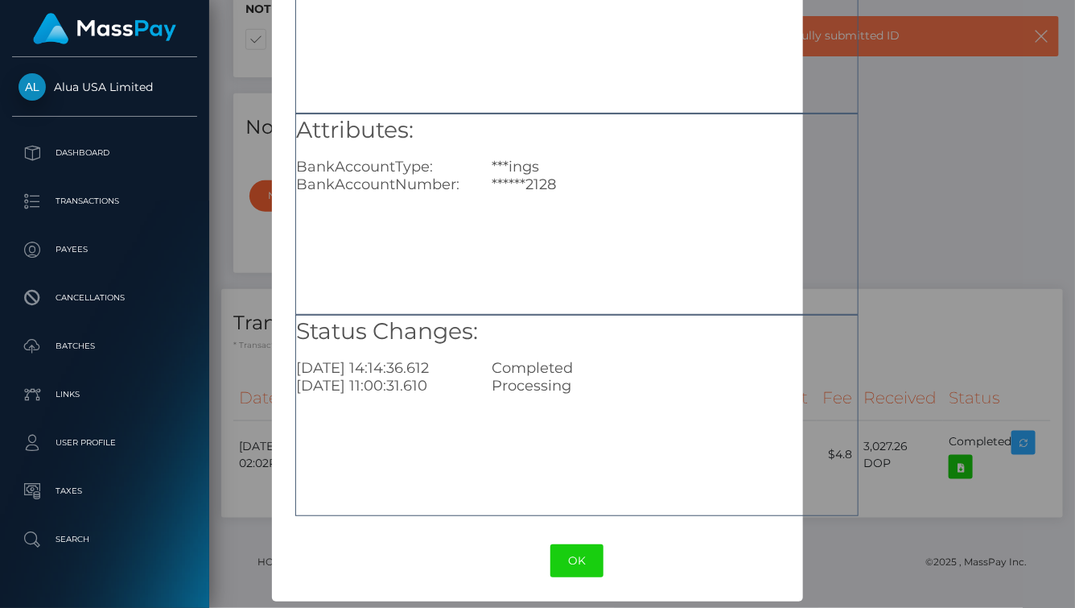
scroll to position [156, 0]
click at [572, 555] on button "OK" at bounding box center [576, 562] width 53 height 33
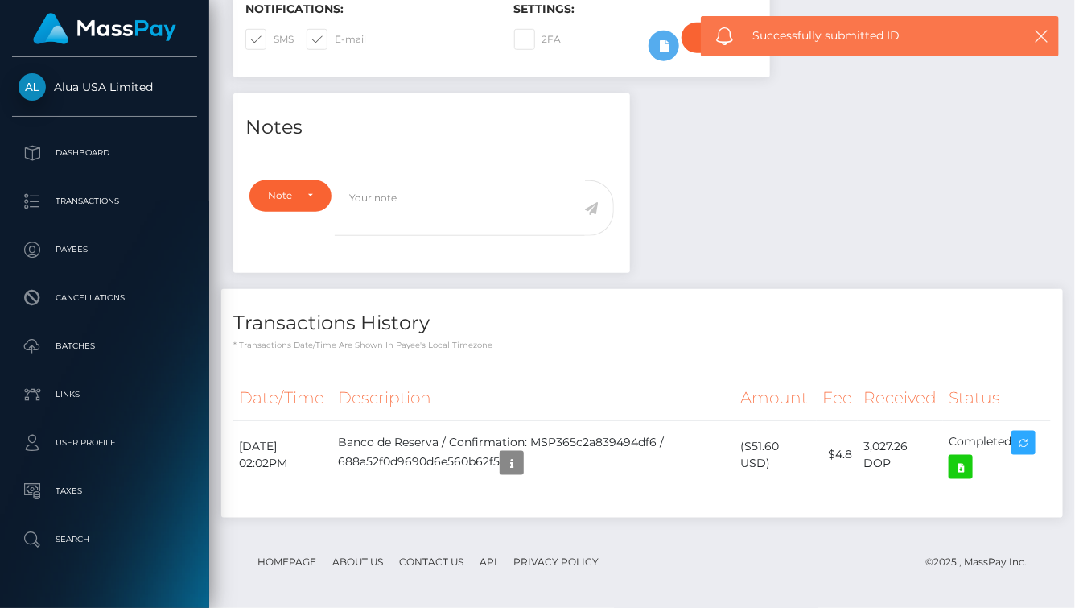
scroll to position [458, 0]
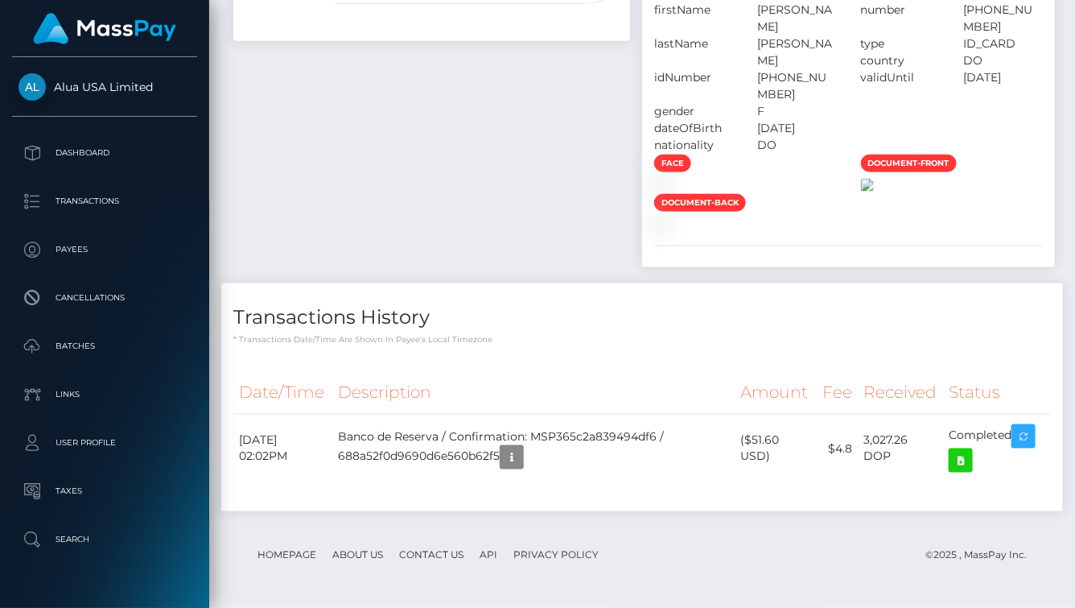
scroll to position [1140, 0]
